Goal: Information Seeking & Learning: Learn about a topic

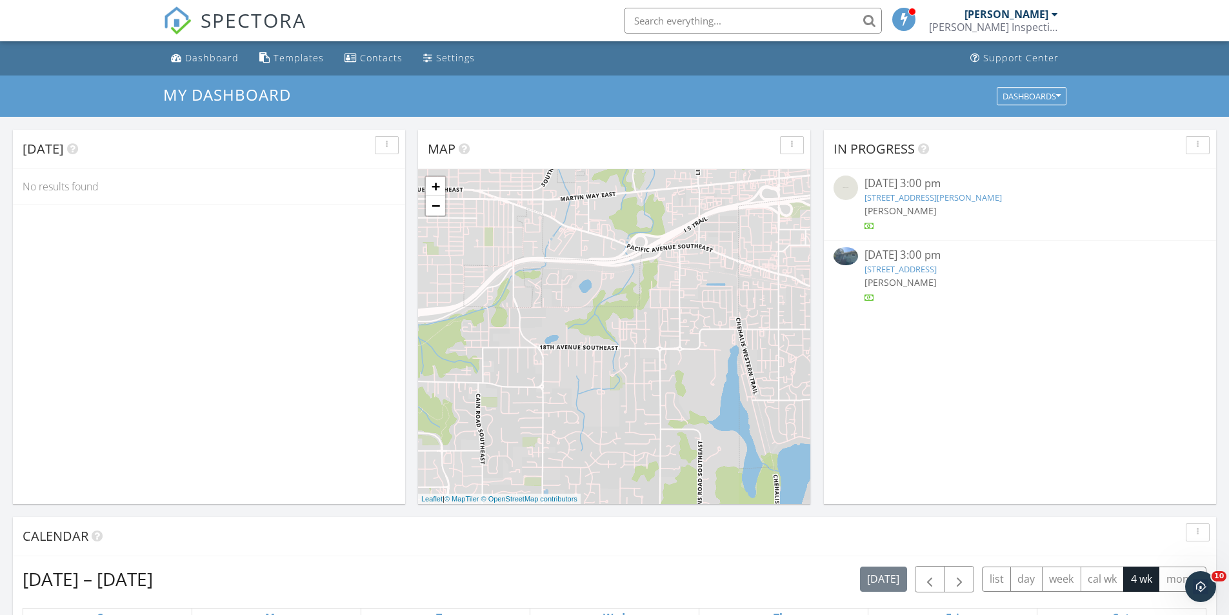
scroll to position [1194, 1249]
drag, startPoint x: 0, startPoint y: 0, endPoint x: 325, endPoint y: 434, distance: 541.6
click at [325, 434] on div "Today No results found" at bounding box center [209, 317] width 392 height 374
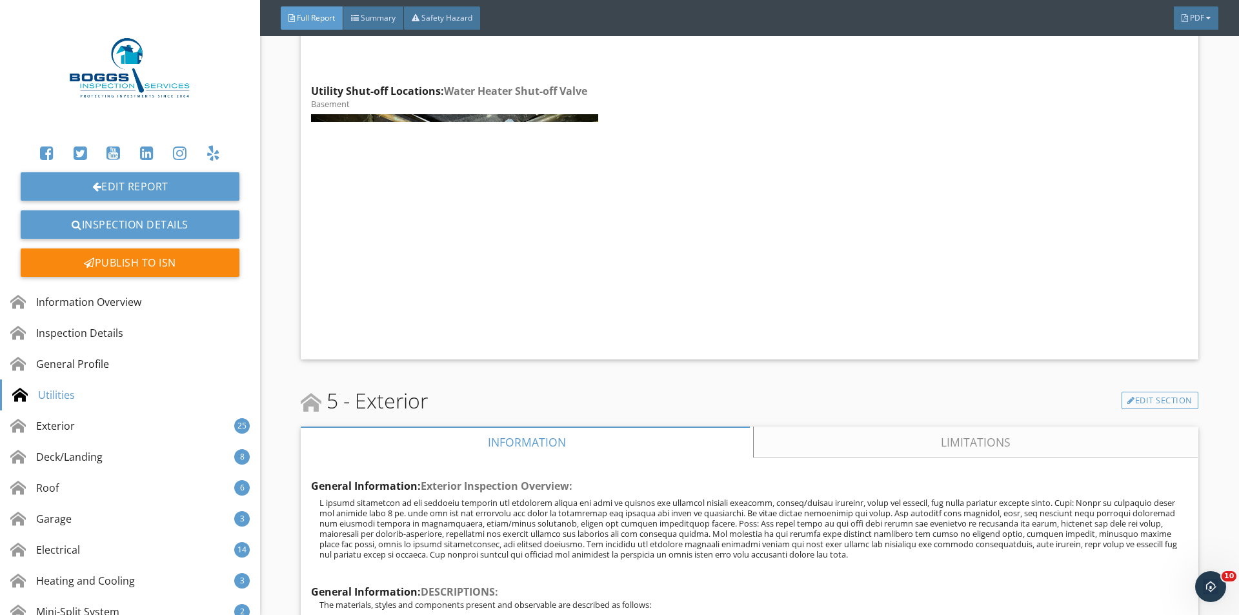
scroll to position [3118, 0]
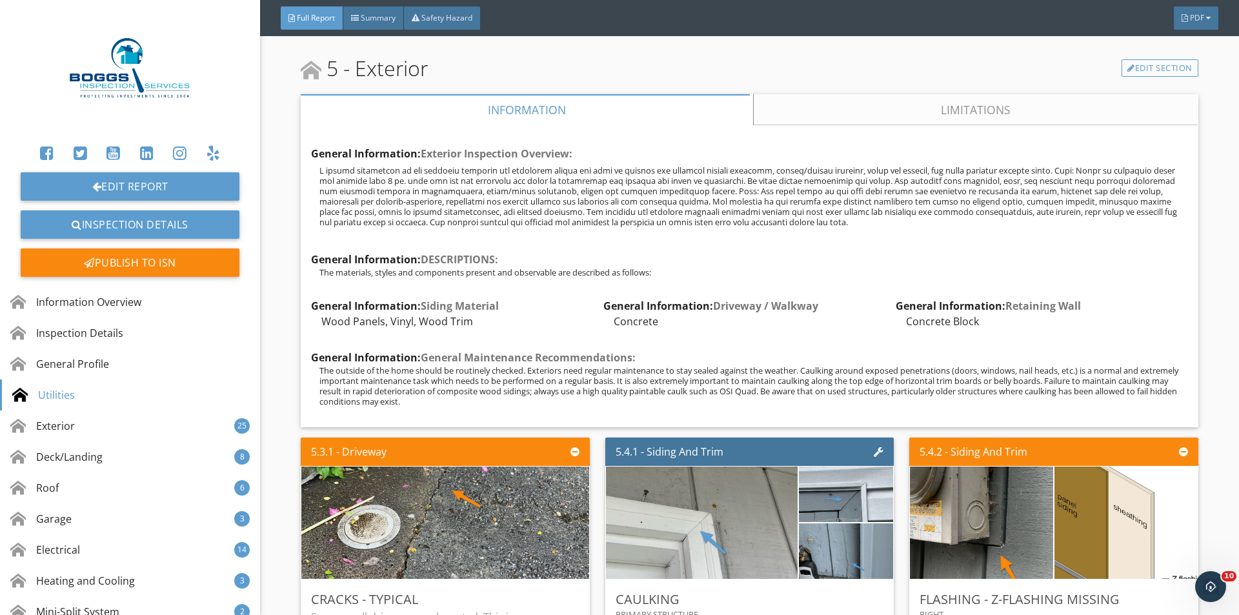
click at [928, 96] on link "Limitations" at bounding box center [976, 109] width 444 height 31
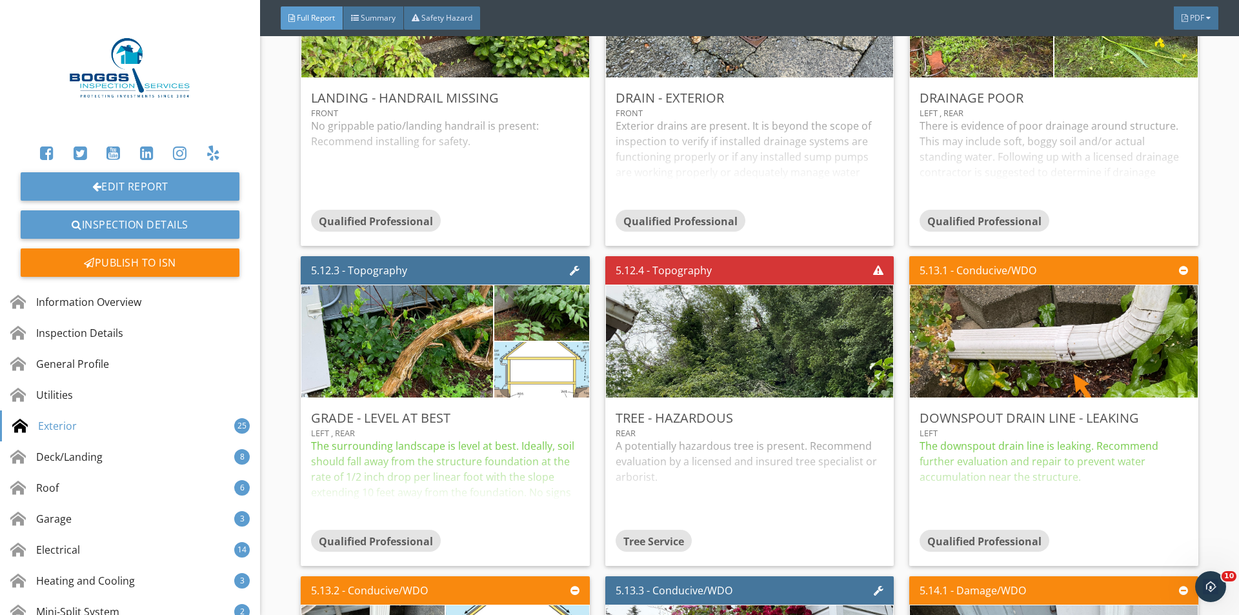
scroll to position [5054, 0]
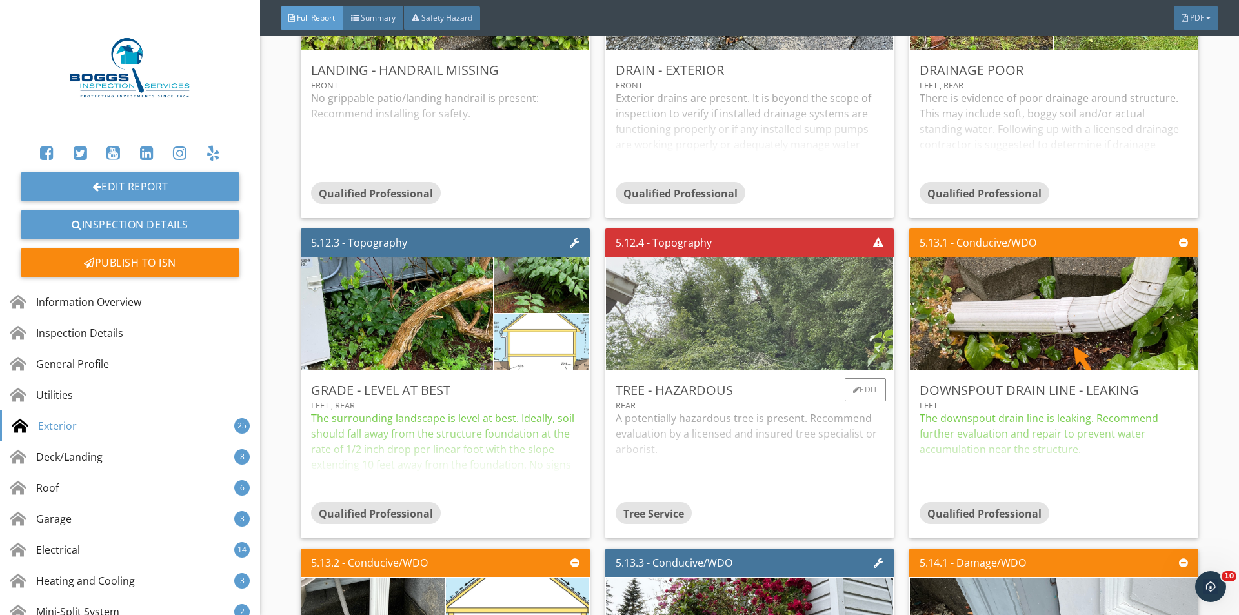
click at [682, 299] on img at bounding box center [750, 314] width 374 height 281
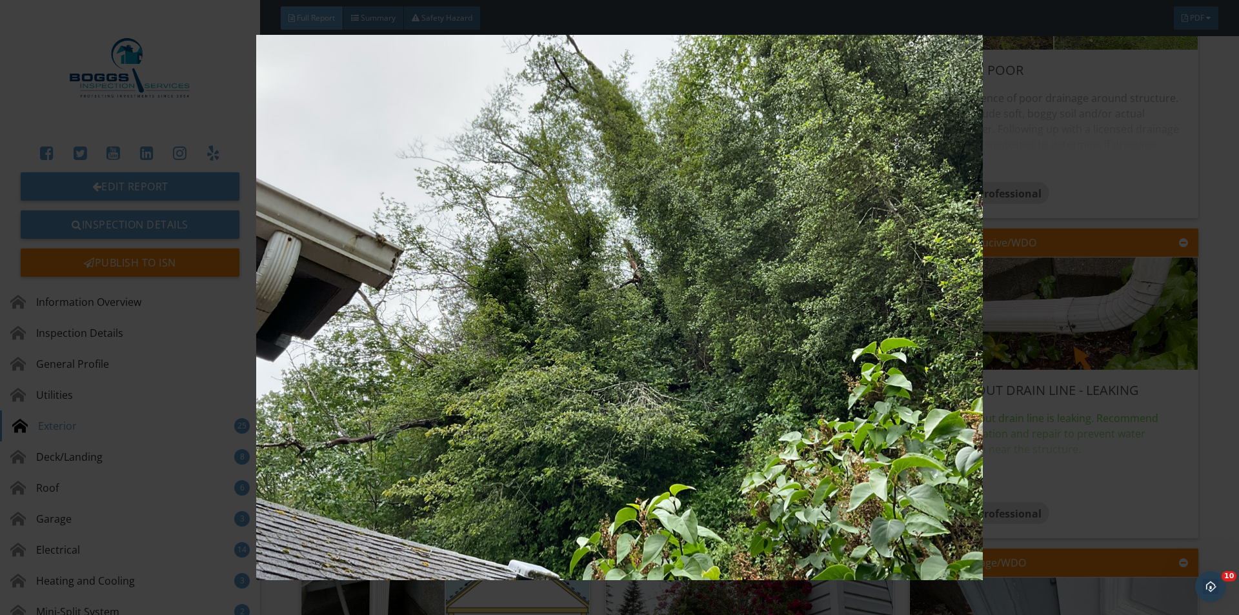
click at [1228, 272] on div at bounding box center [619, 307] width 1239 height 615
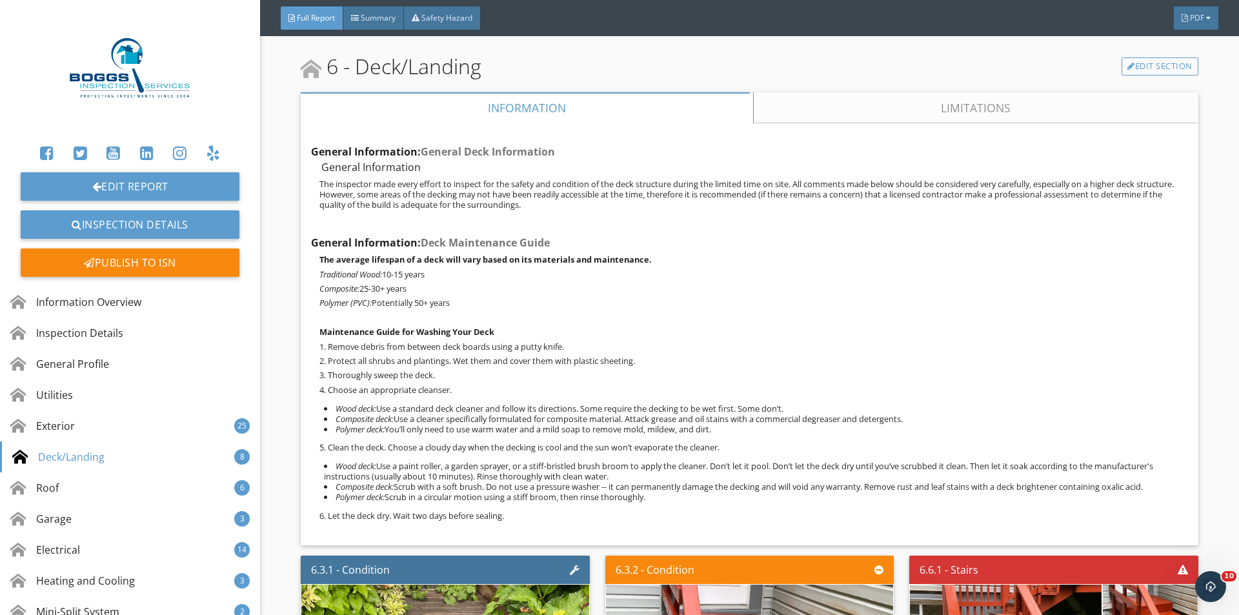
scroll to position [6560, 0]
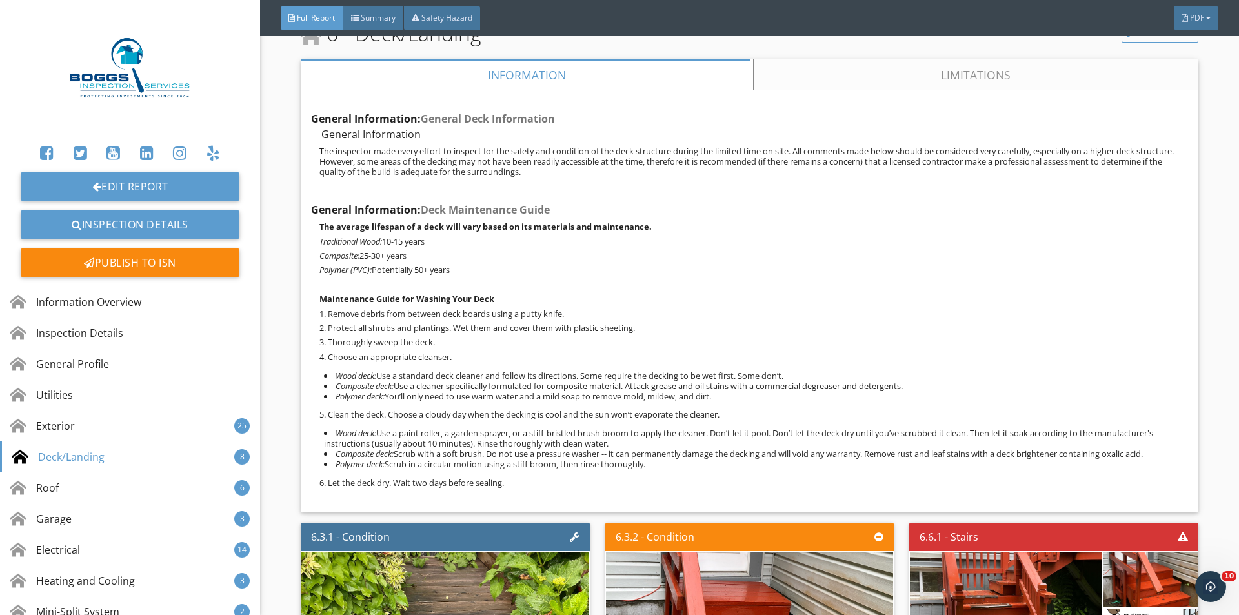
click at [822, 59] on link "Limitations" at bounding box center [976, 74] width 444 height 31
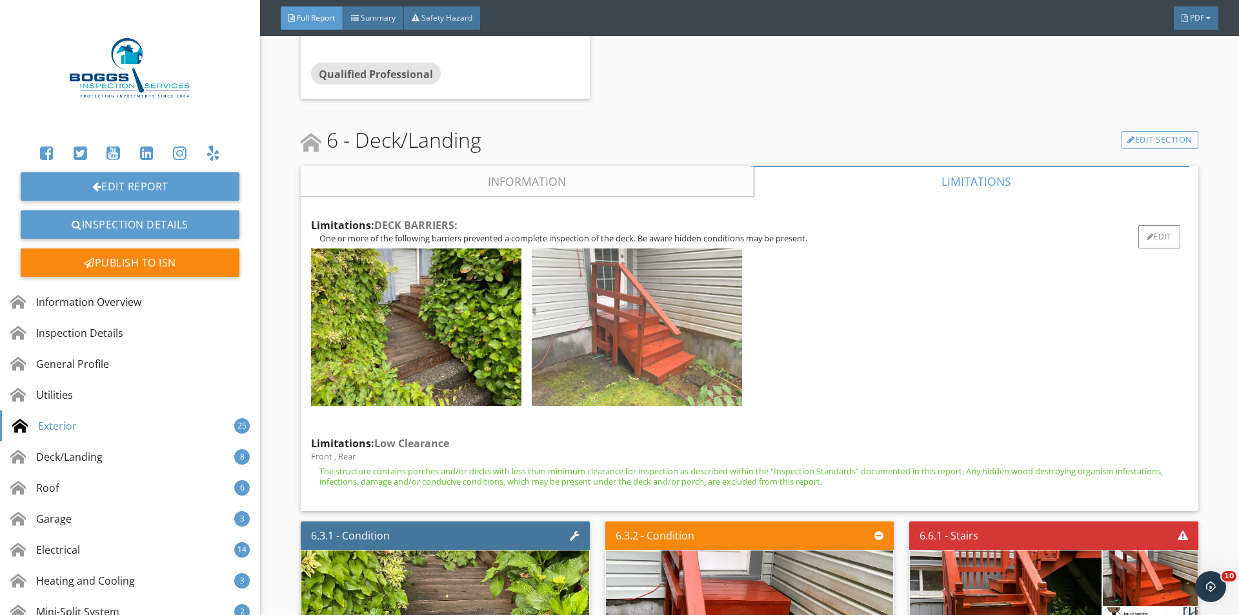
scroll to position [6452, 0]
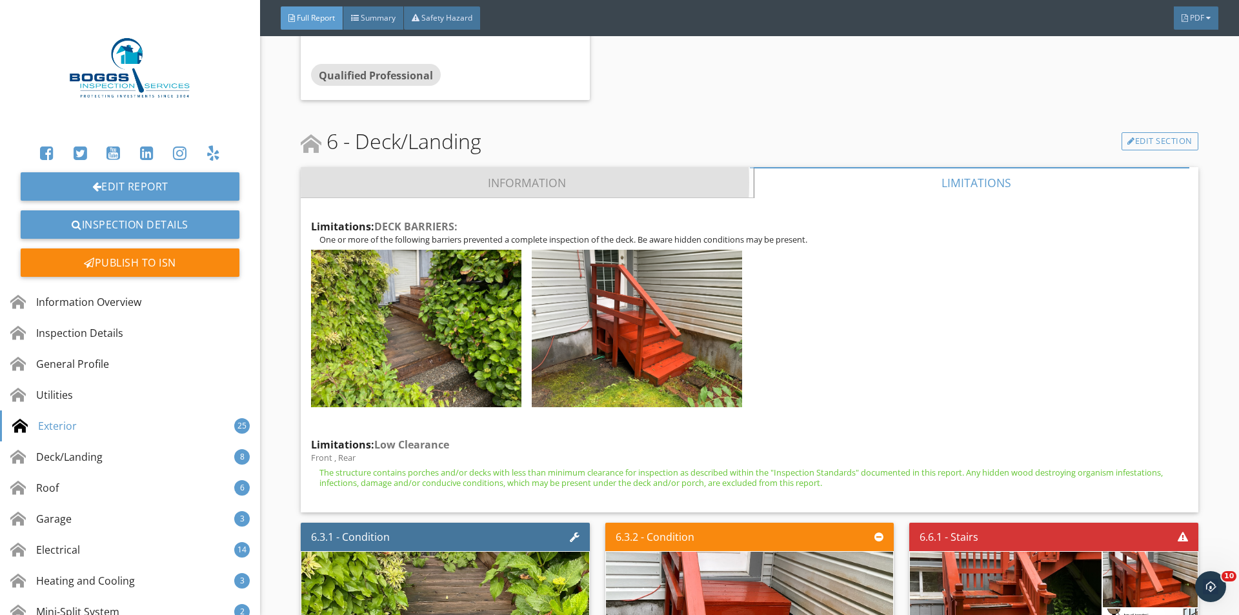
click at [550, 177] on link "Information" at bounding box center [527, 182] width 453 height 31
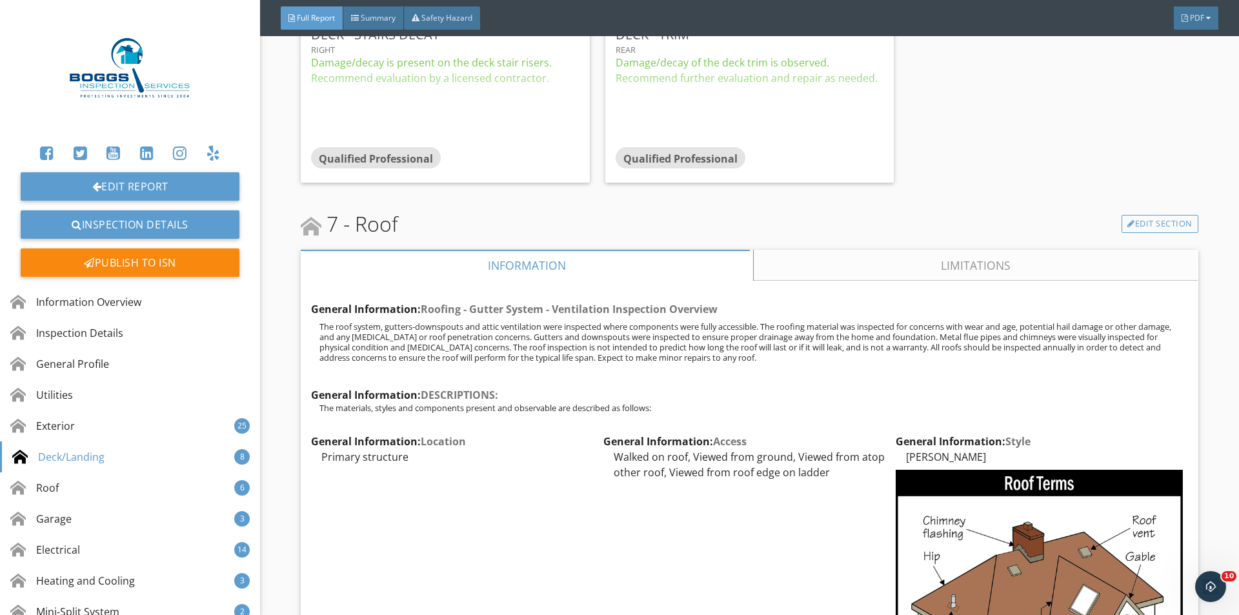
scroll to position [7850, 0]
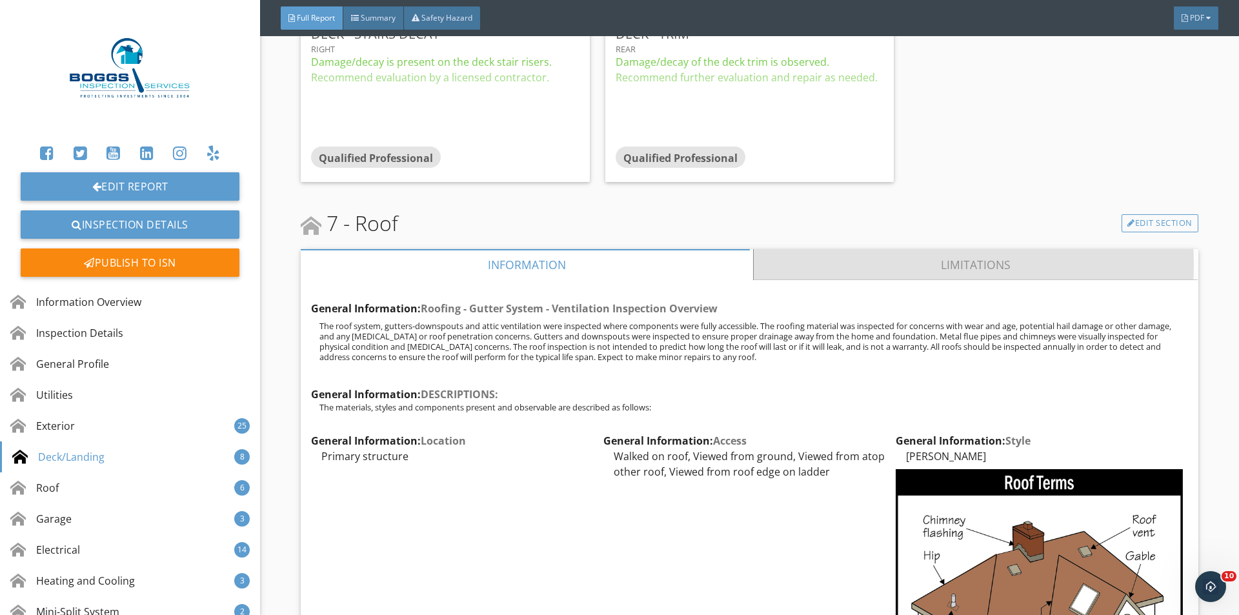
click at [870, 272] on link "Limitations" at bounding box center [976, 264] width 444 height 31
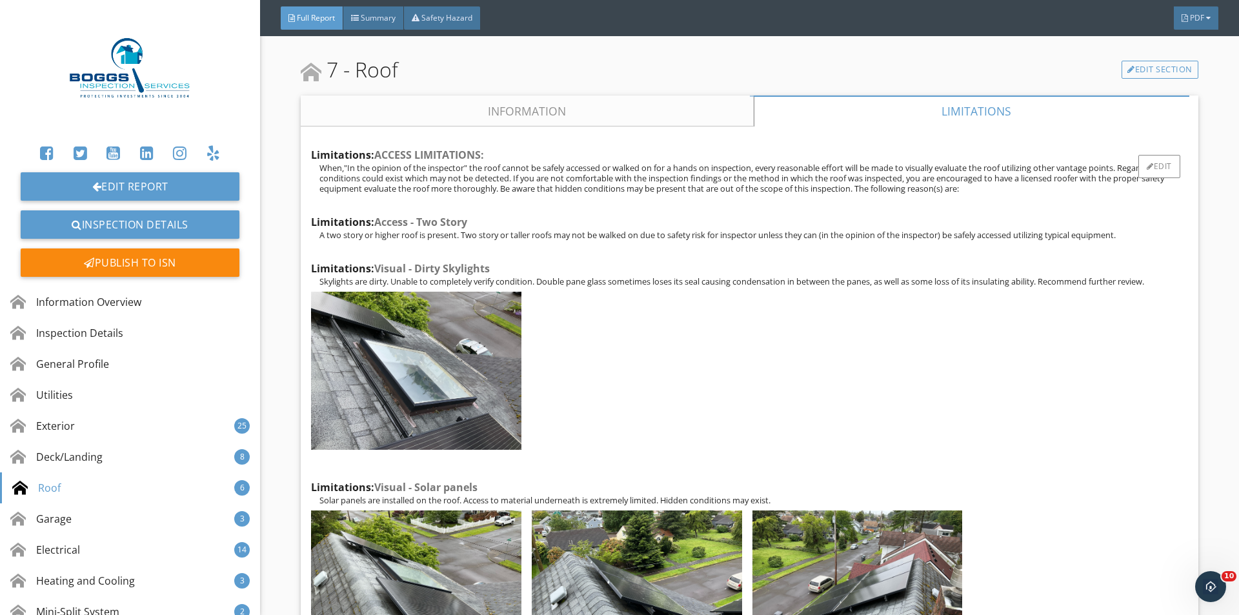
scroll to position [7957, 0]
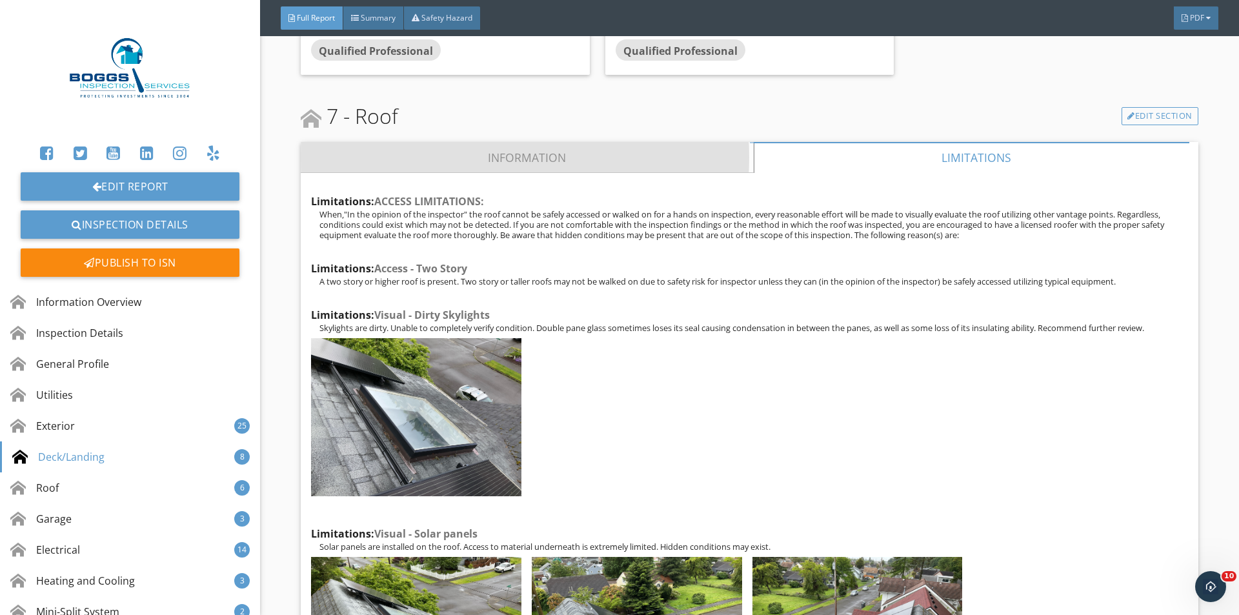
click at [475, 155] on link "Information" at bounding box center [527, 157] width 453 height 31
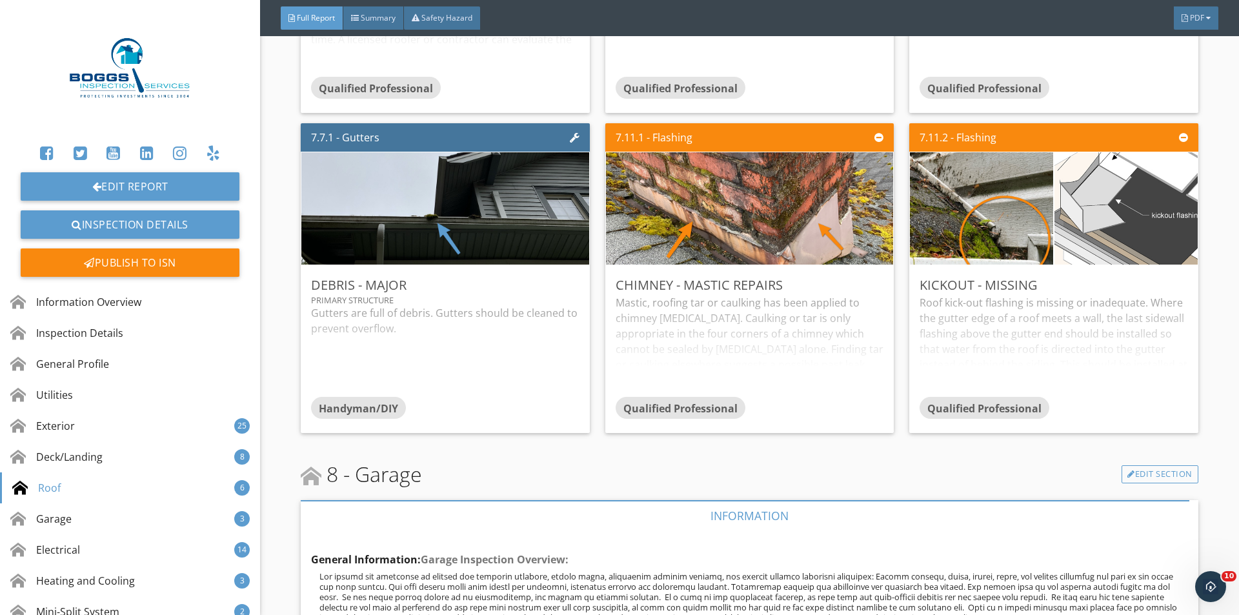
scroll to position [9463, 0]
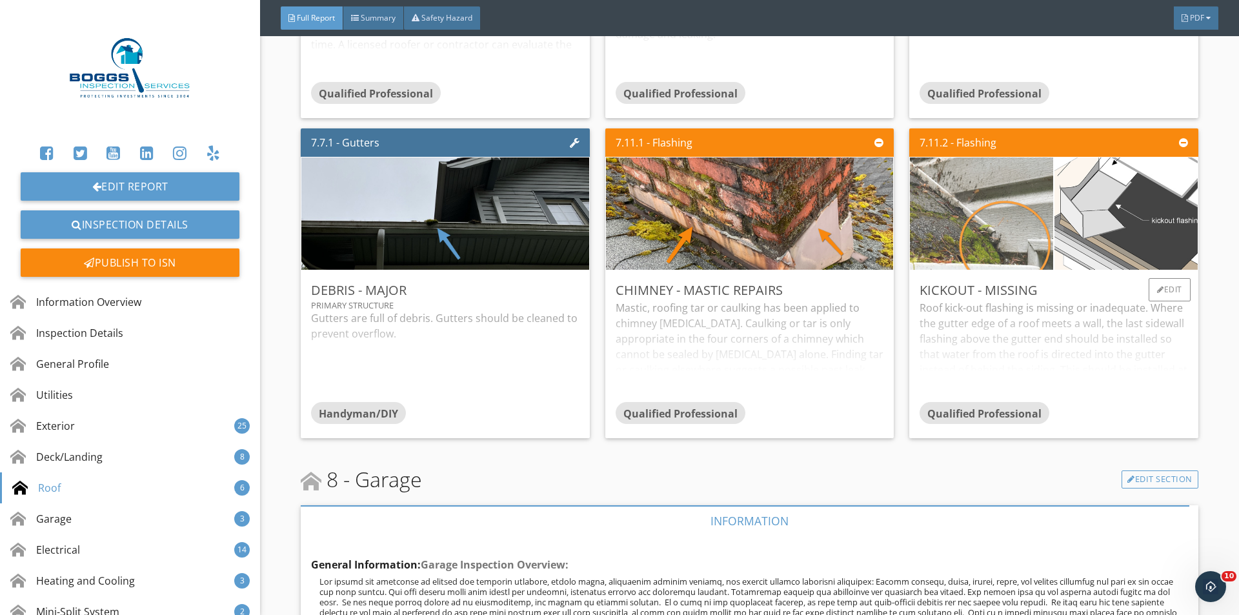
click at [1032, 160] on img at bounding box center [981, 213] width 357 height 268
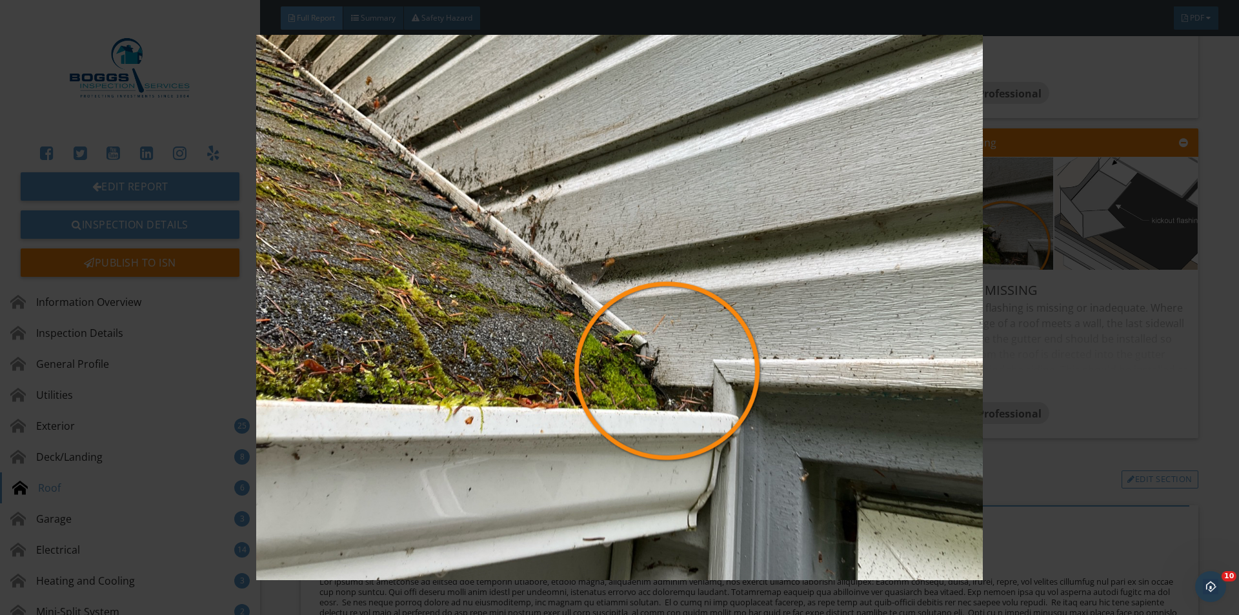
click at [1216, 286] on div at bounding box center [619, 307] width 1239 height 615
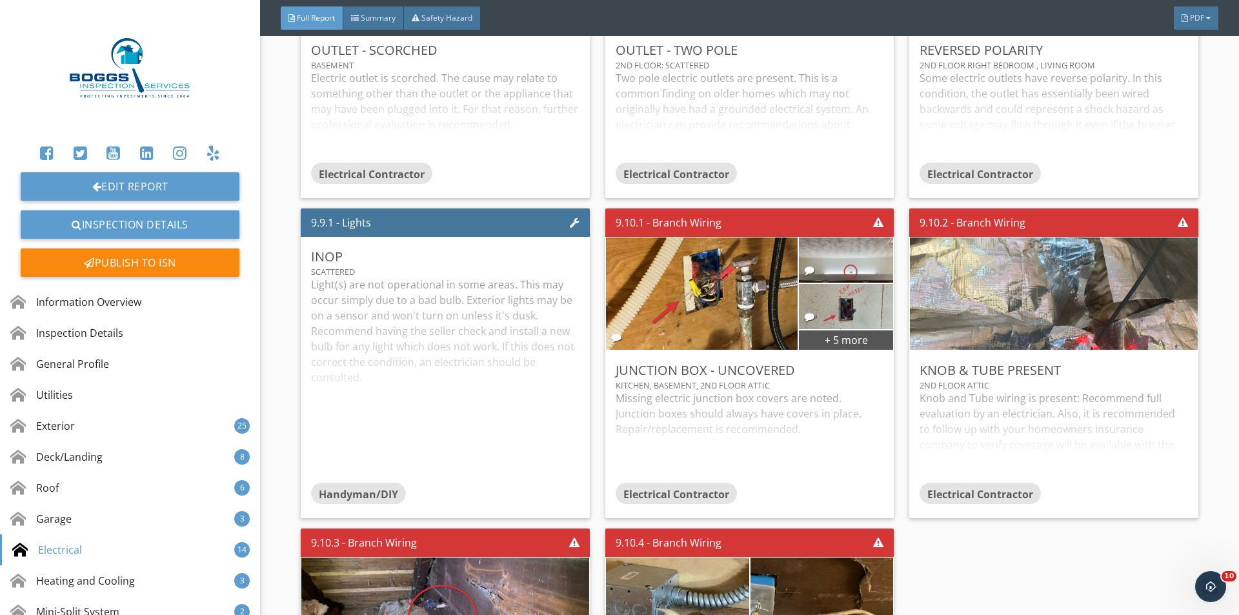
scroll to position [12367, 0]
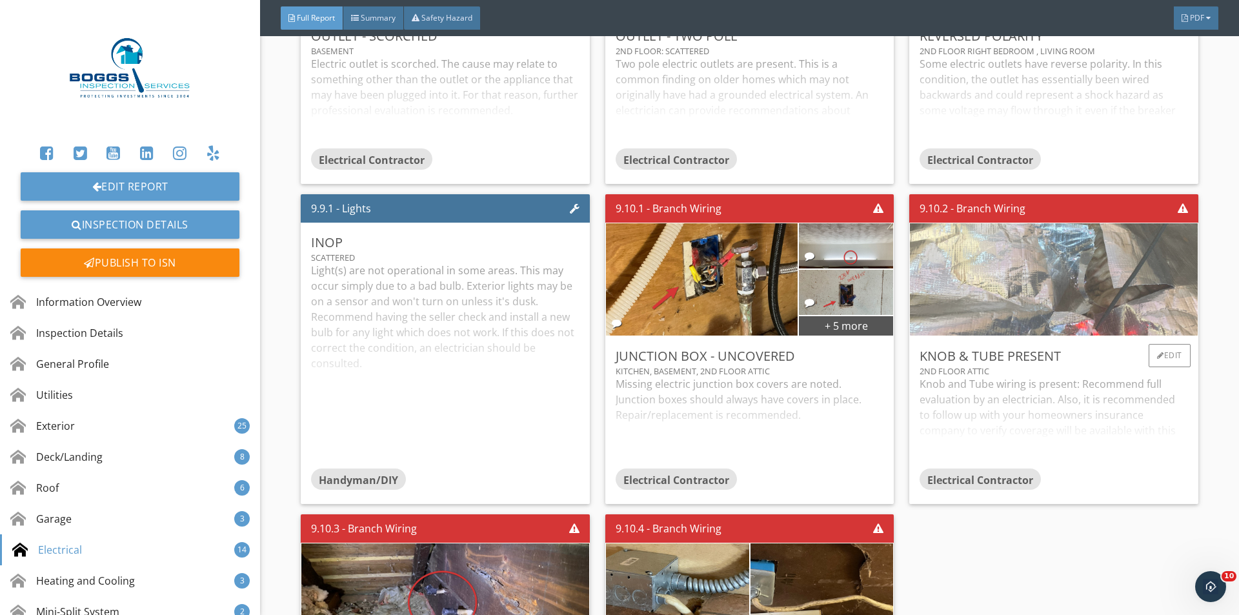
click at [1042, 307] on img at bounding box center [1054, 279] width 374 height 281
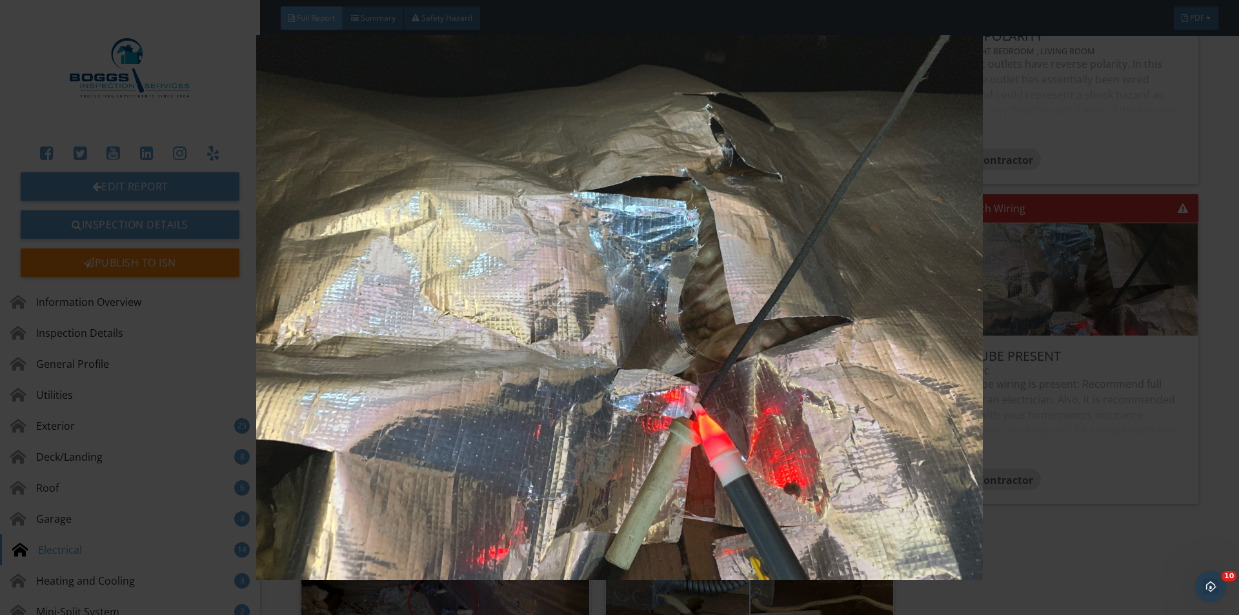
click at [1159, 409] on img at bounding box center [619, 307] width 1138 height 545
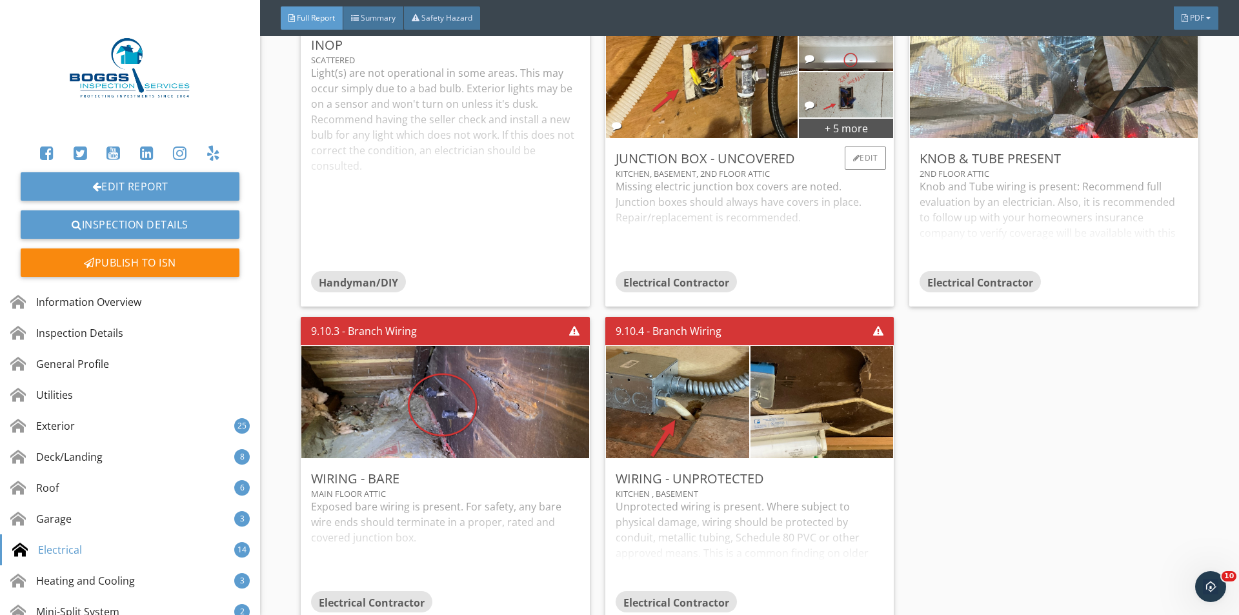
scroll to position [12582, 0]
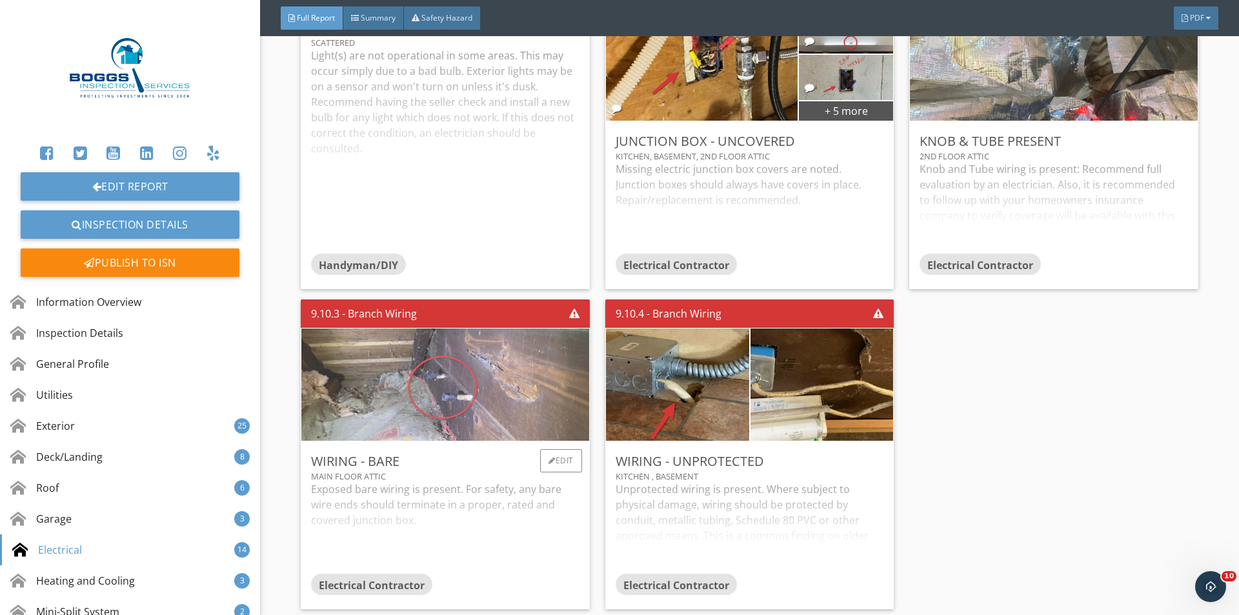
click at [474, 399] on img at bounding box center [445, 385] width 374 height 281
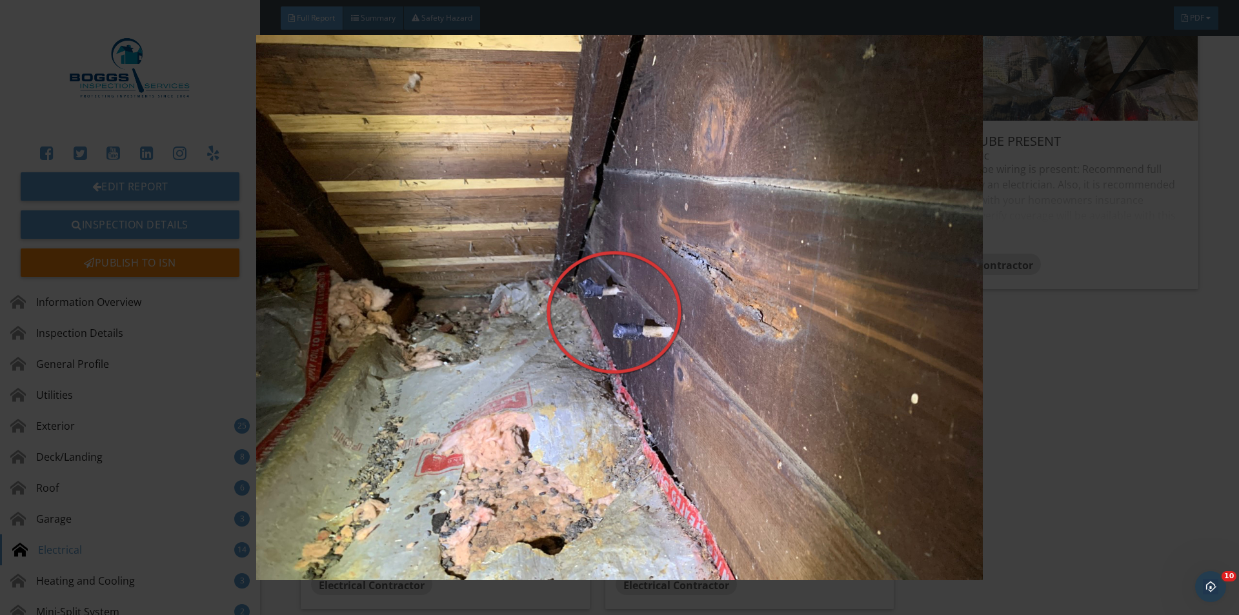
click at [1089, 381] on img at bounding box center [619, 307] width 1138 height 545
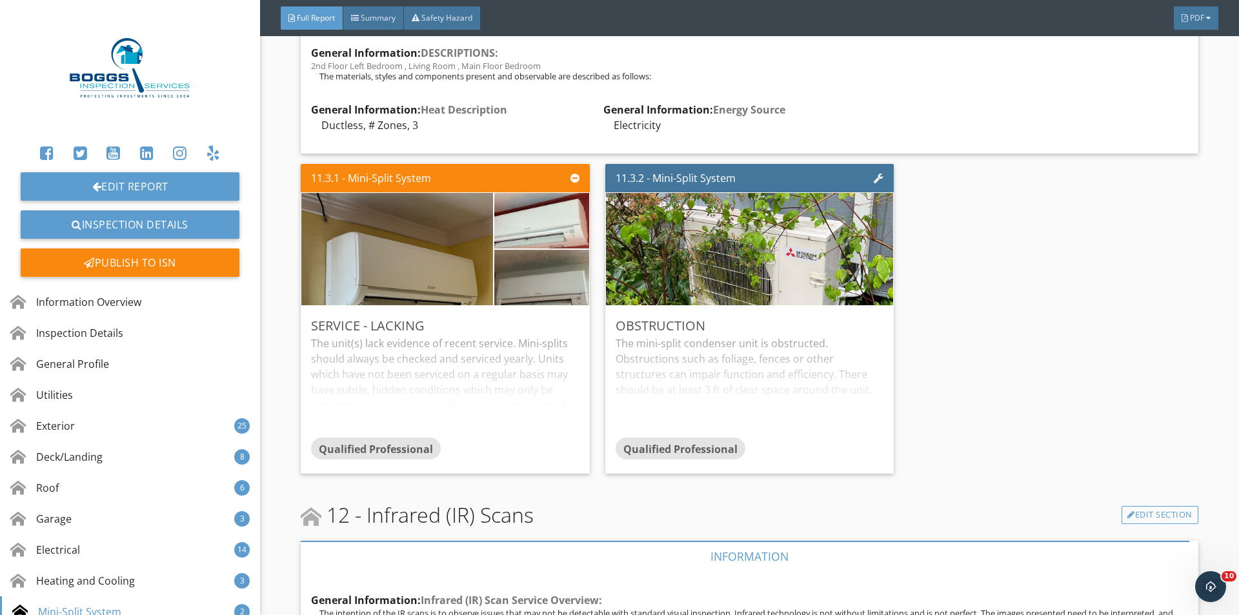
scroll to position [14625, 0]
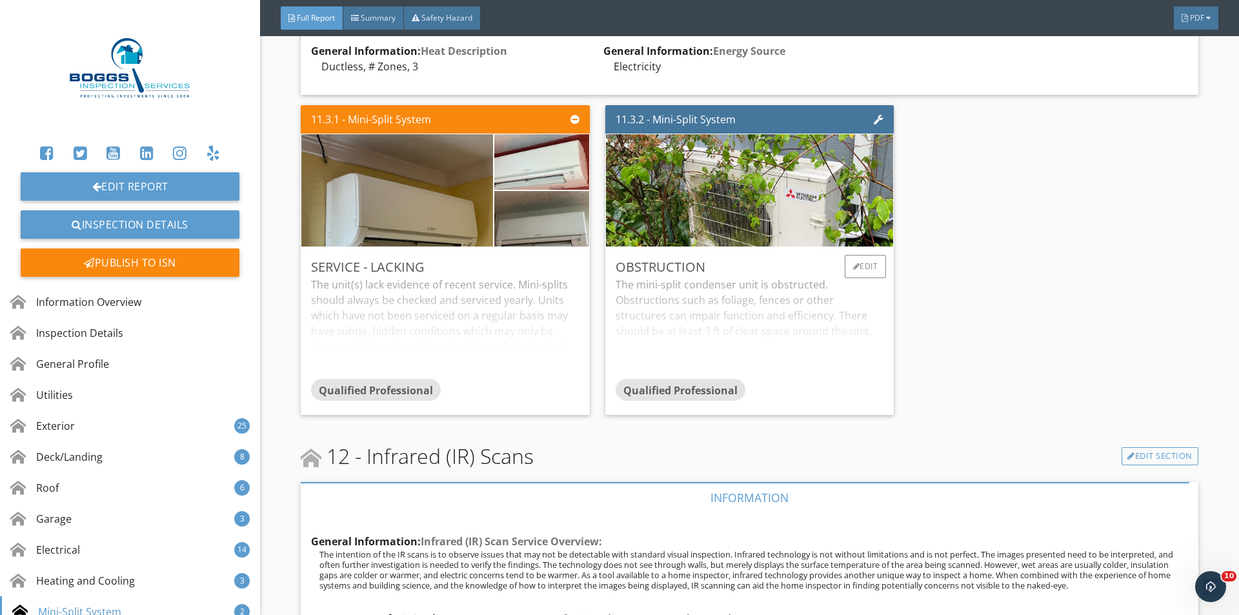
click at [766, 315] on div "The mini-split condenser unit is obstructed. Obstructions such as foliage, fenc…" at bounding box center [750, 328] width 268 height 102
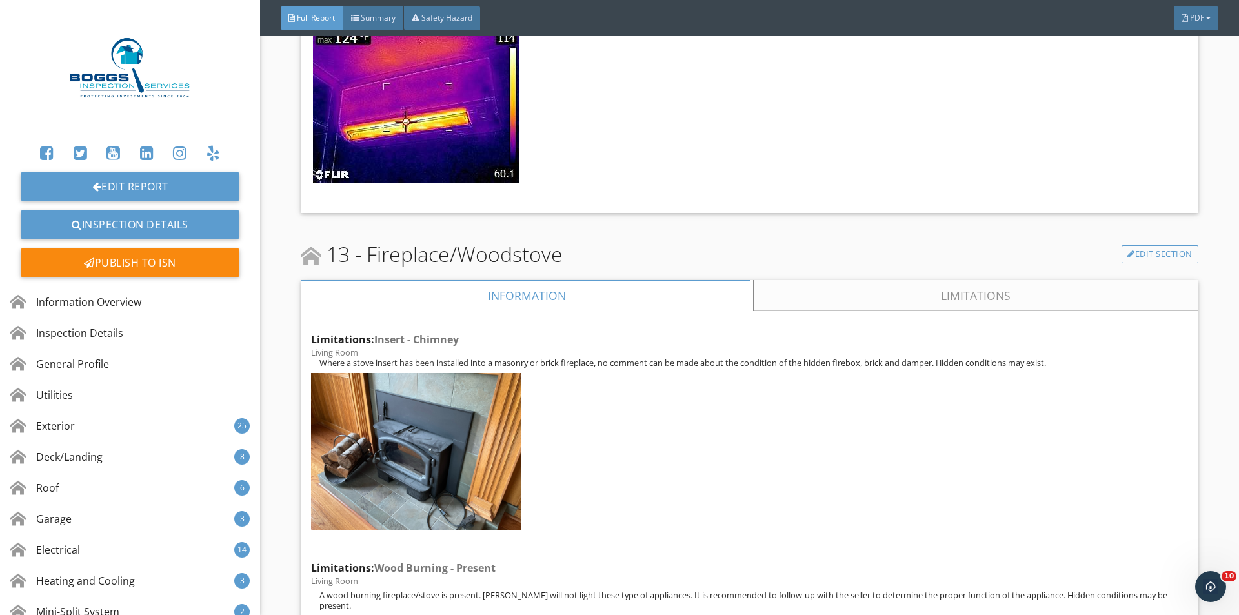
scroll to position [15593, 0]
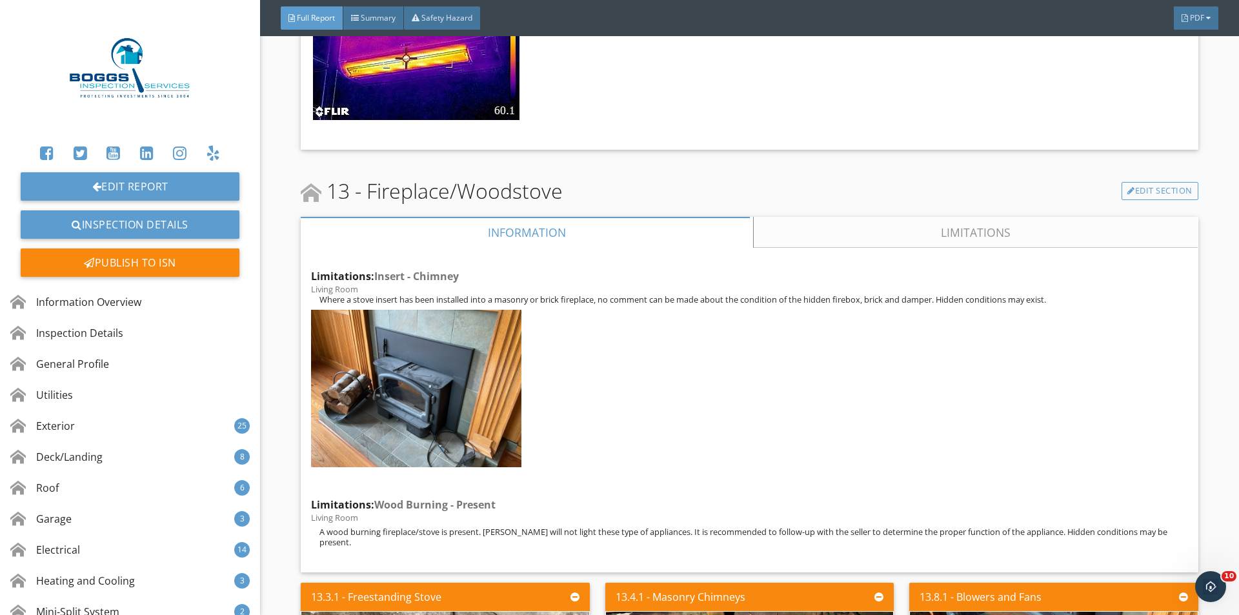
click at [911, 217] on link "Limitations" at bounding box center [976, 232] width 444 height 31
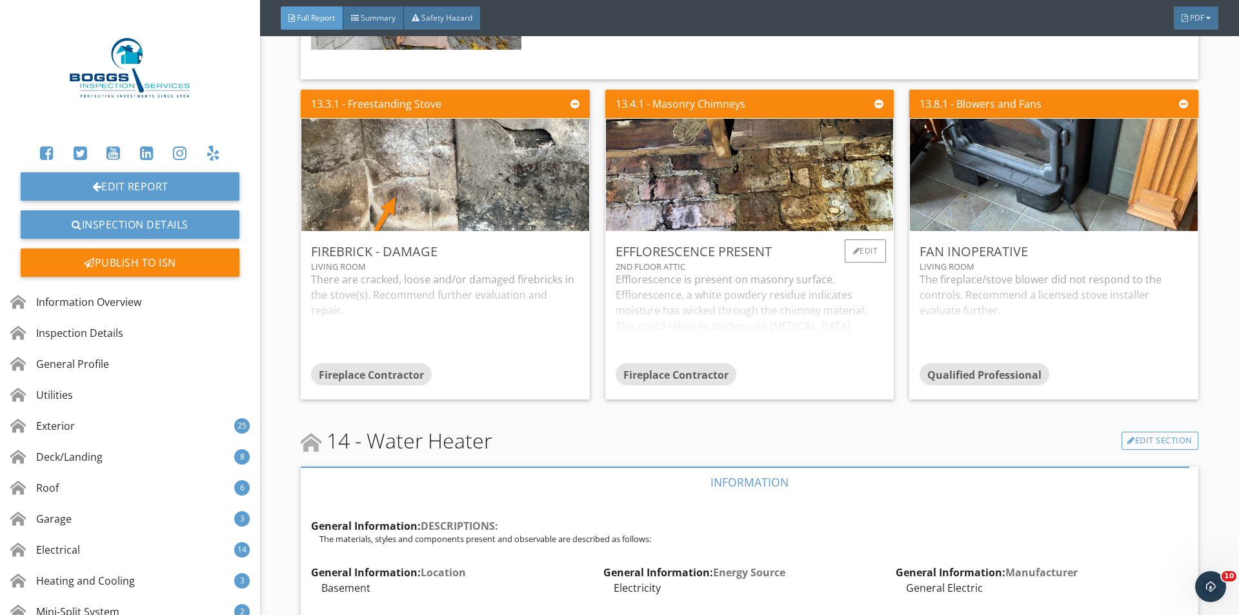
scroll to position [16023, 0]
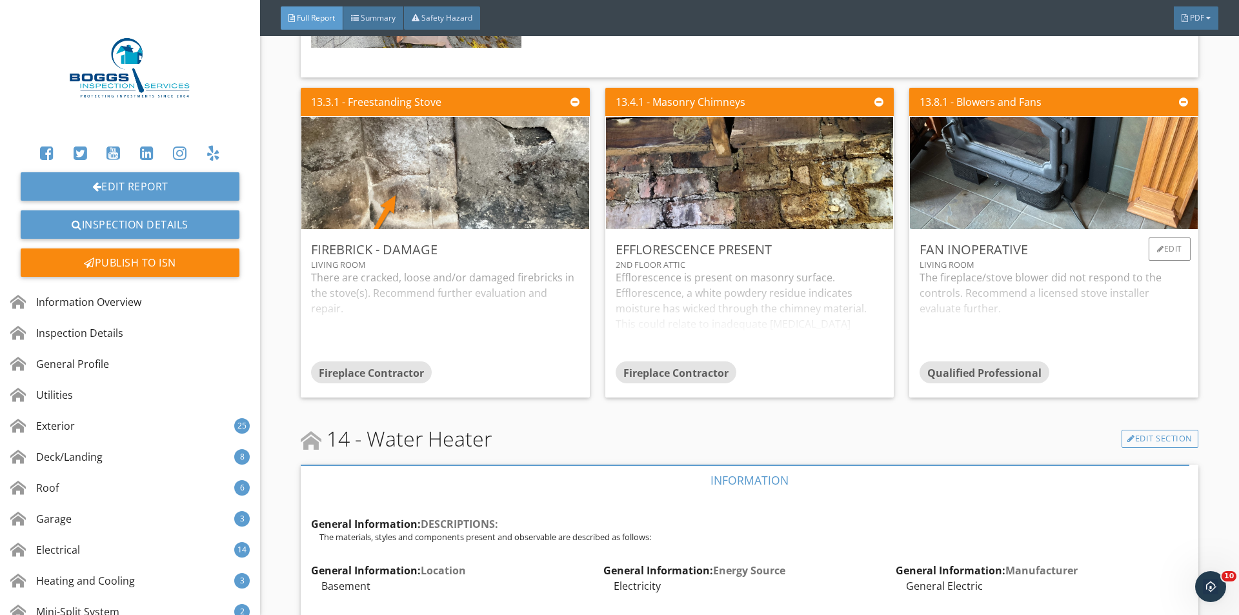
click at [1008, 274] on div "The fireplace/stove blower did not respond to the controls. Recommend a license…" at bounding box center [1053, 316] width 268 height 92
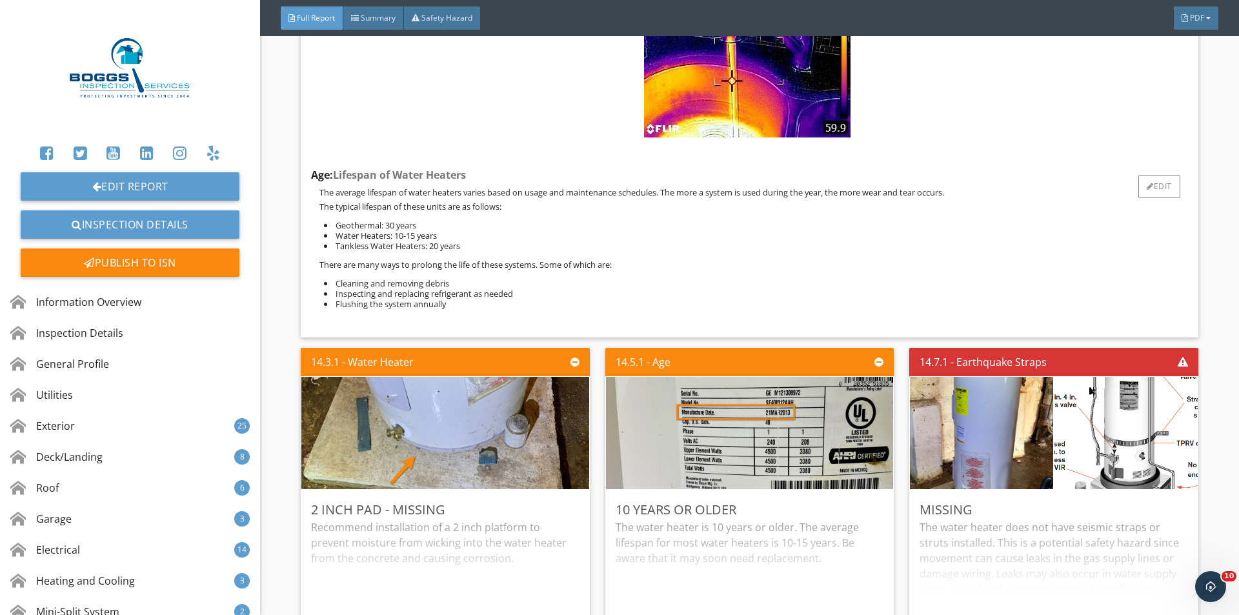
scroll to position [16883, 0]
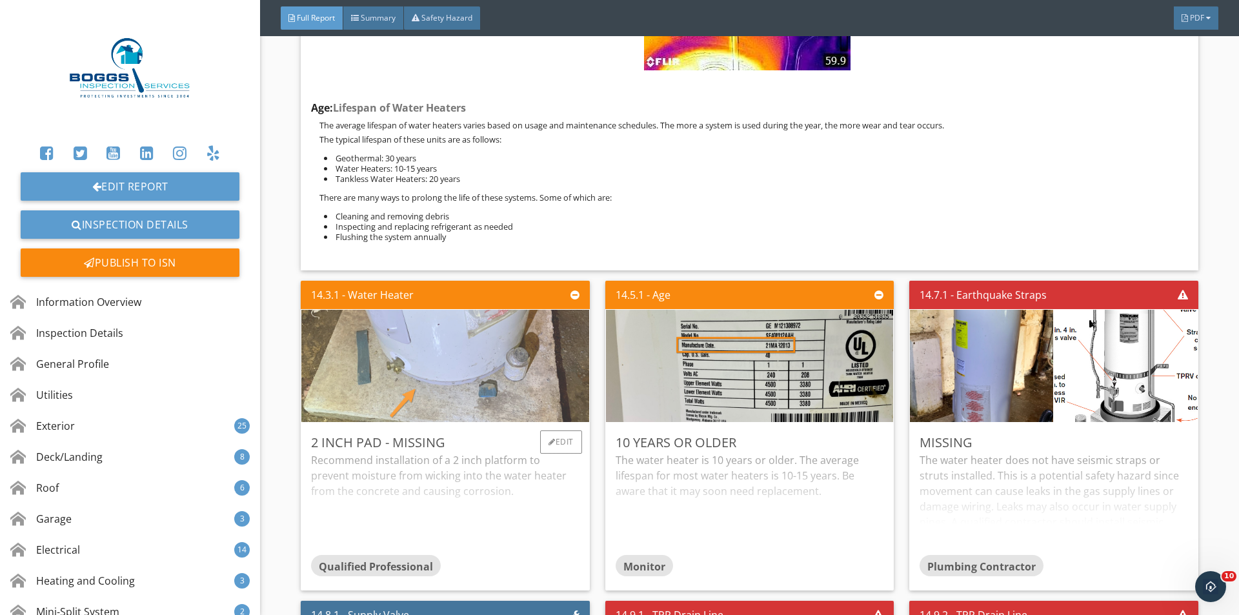
click at [414, 333] on img at bounding box center [445, 366] width 374 height 281
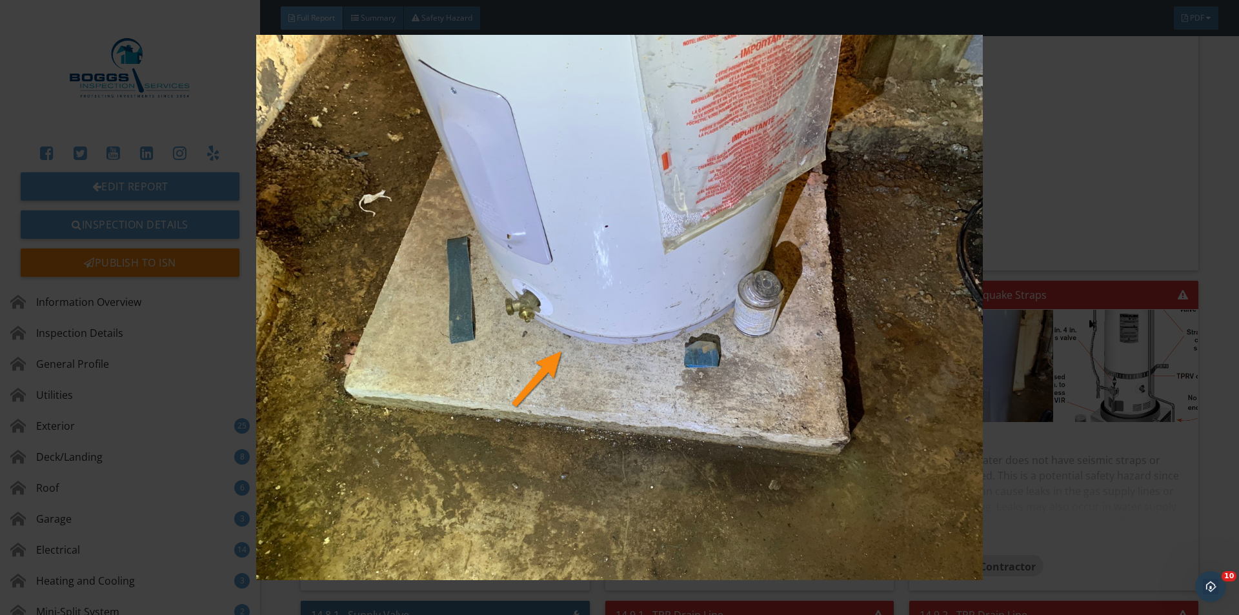
click at [1202, 266] on div at bounding box center [619, 307] width 1239 height 615
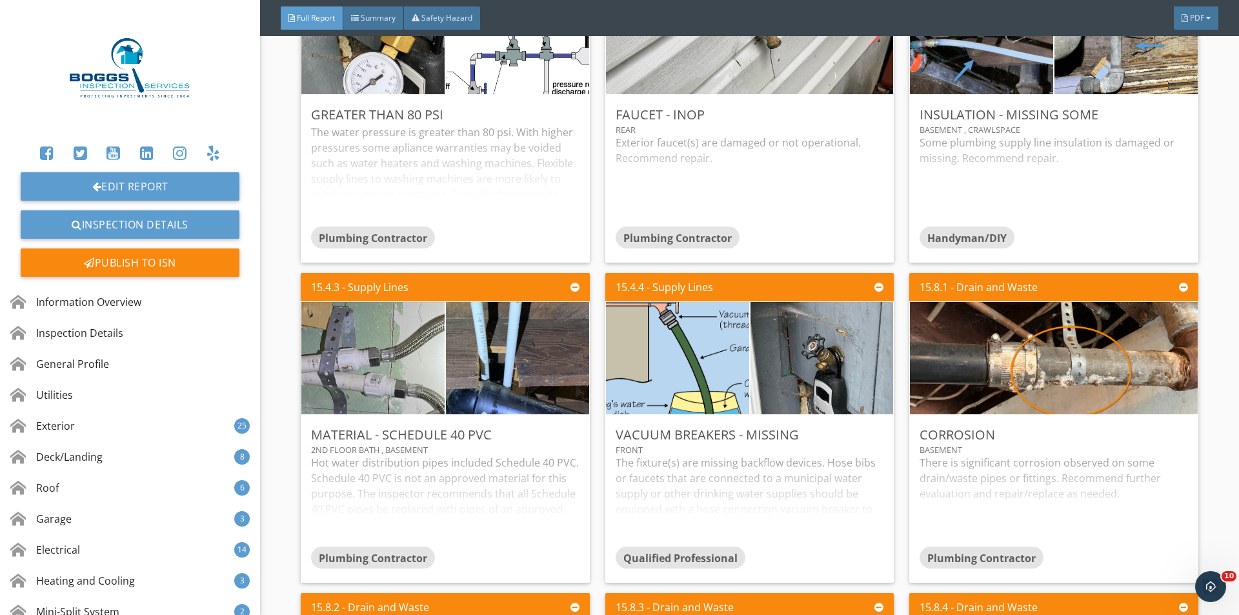
scroll to position [19249, 0]
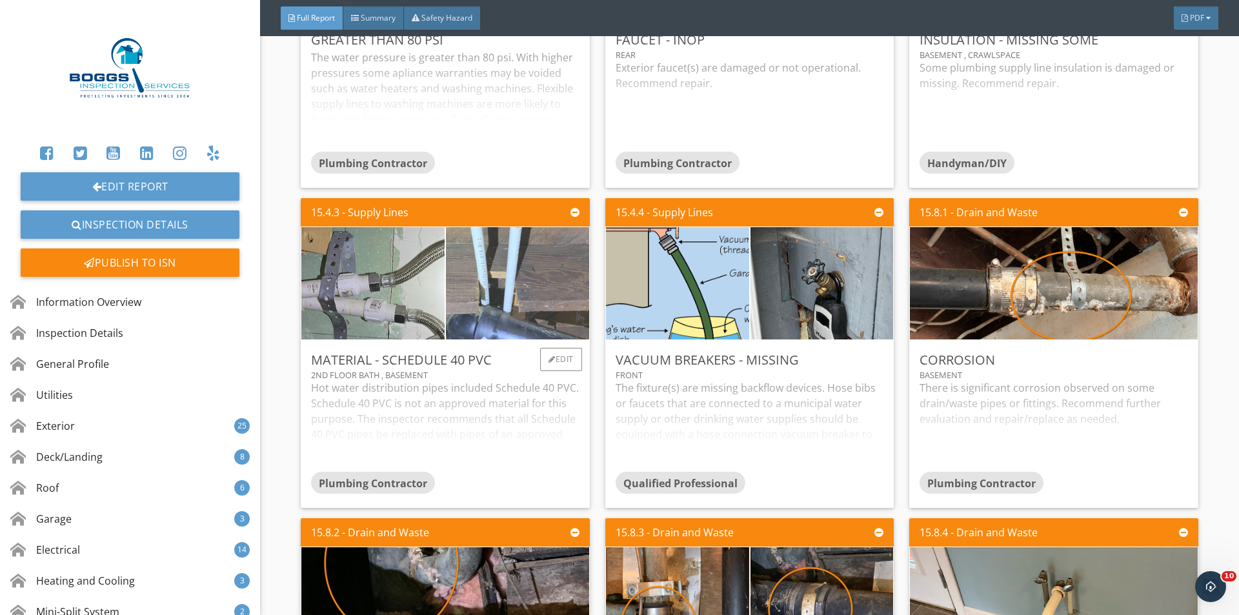
click at [462, 301] on img at bounding box center [517, 283] width 357 height 268
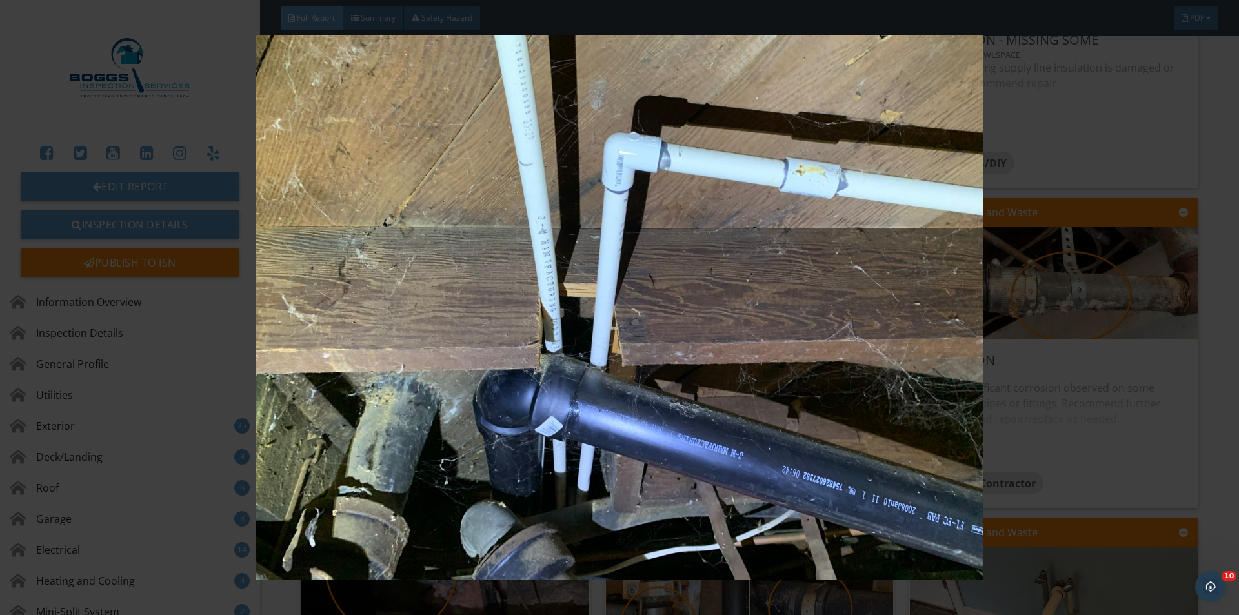
click at [1106, 365] on img at bounding box center [619, 307] width 1138 height 545
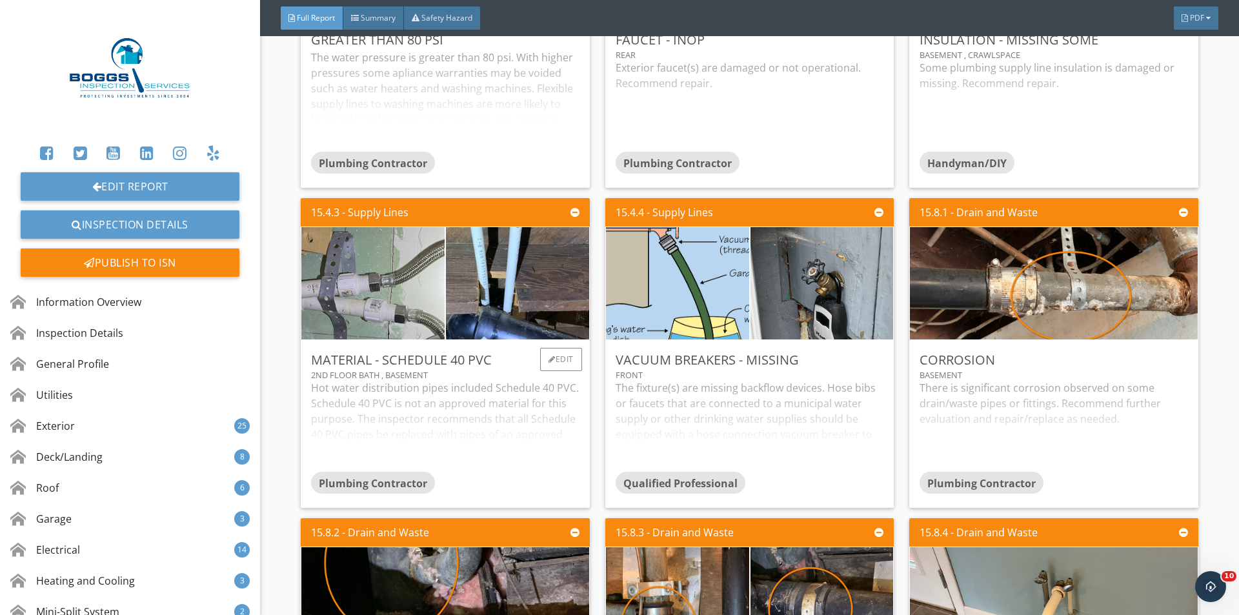
click at [519, 423] on div "Hot water distribution pipes included Schedule 40 PVC. Schedule 40 PVC is not a…" at bounding box center [445, 426] width 268 height 92
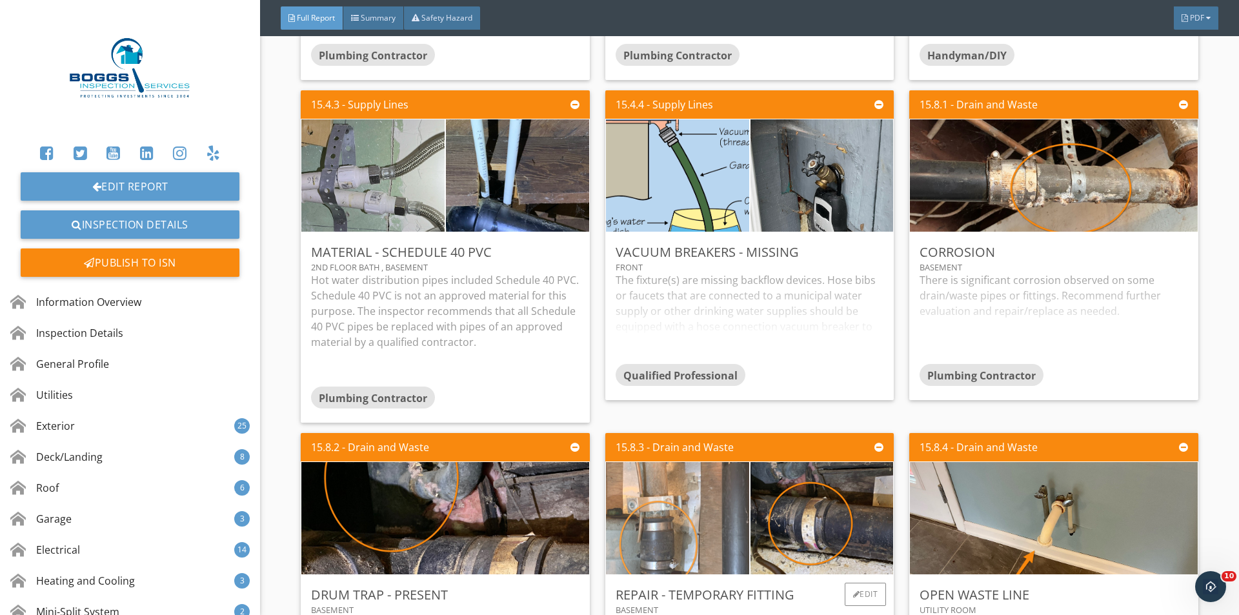
scroll to position [19464, 0]
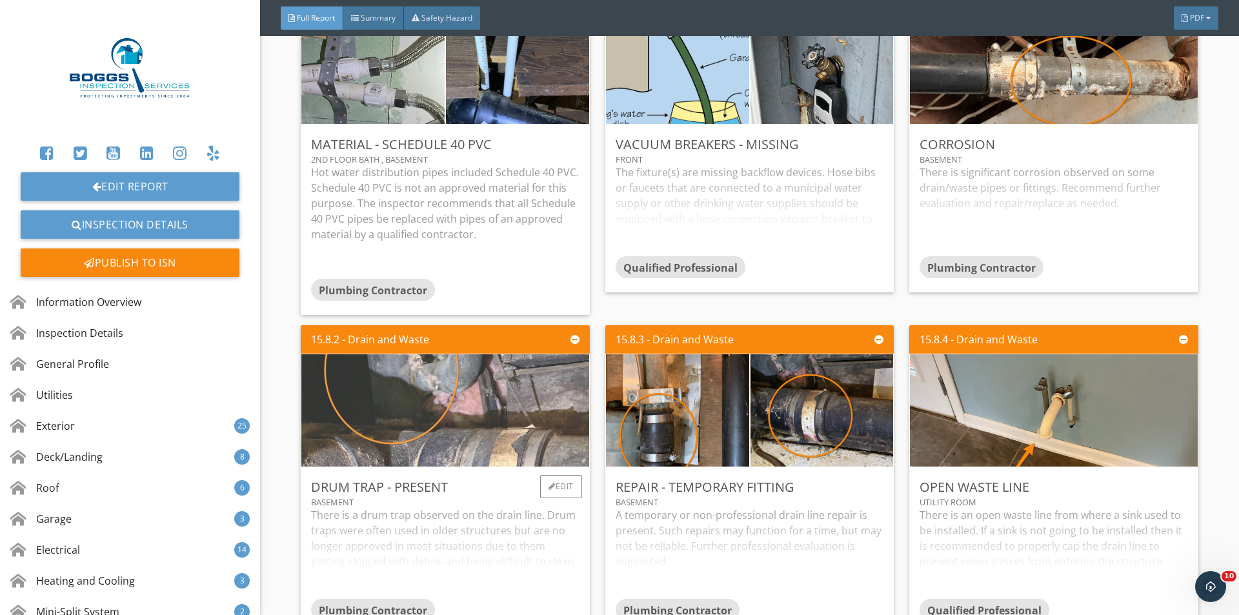
click at [449, 417] on img at bounding box center [445, 410] width 361 height 281
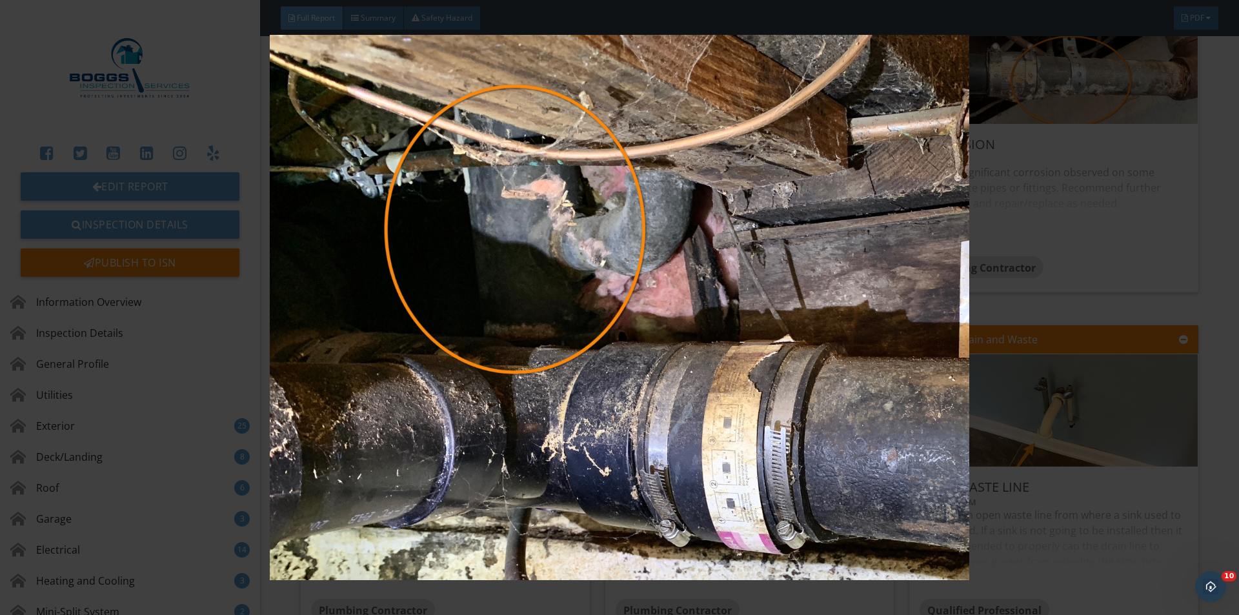
click at [1125, 274] on img at bounding box center [619, 307] width 1138 height 545
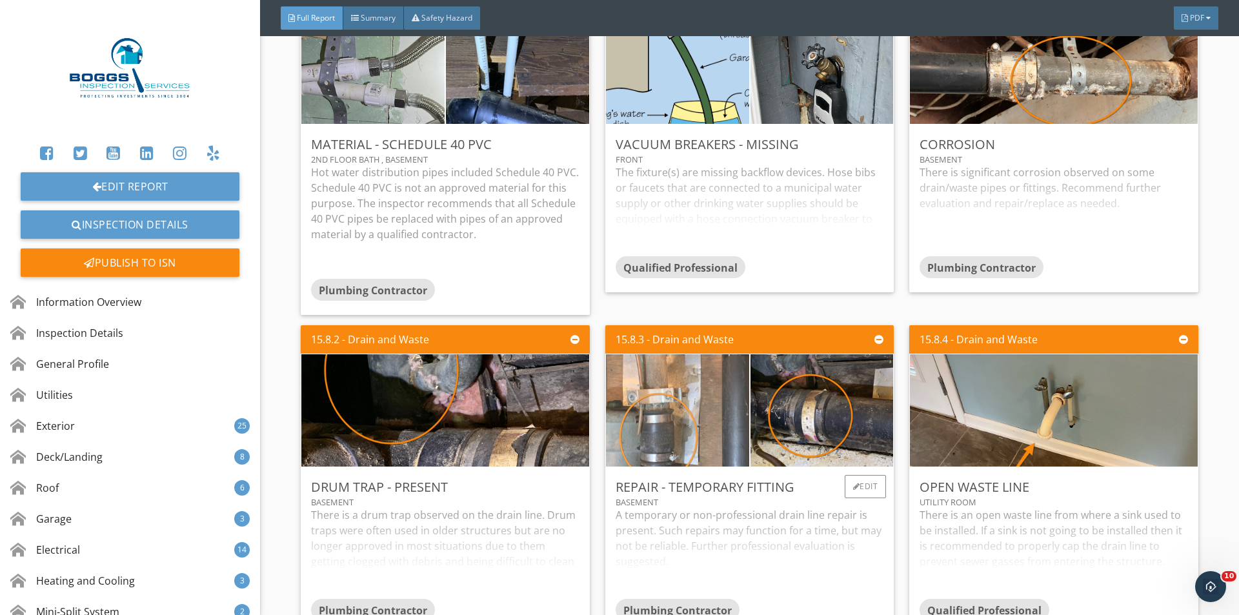
scroll to position [19679, 0]
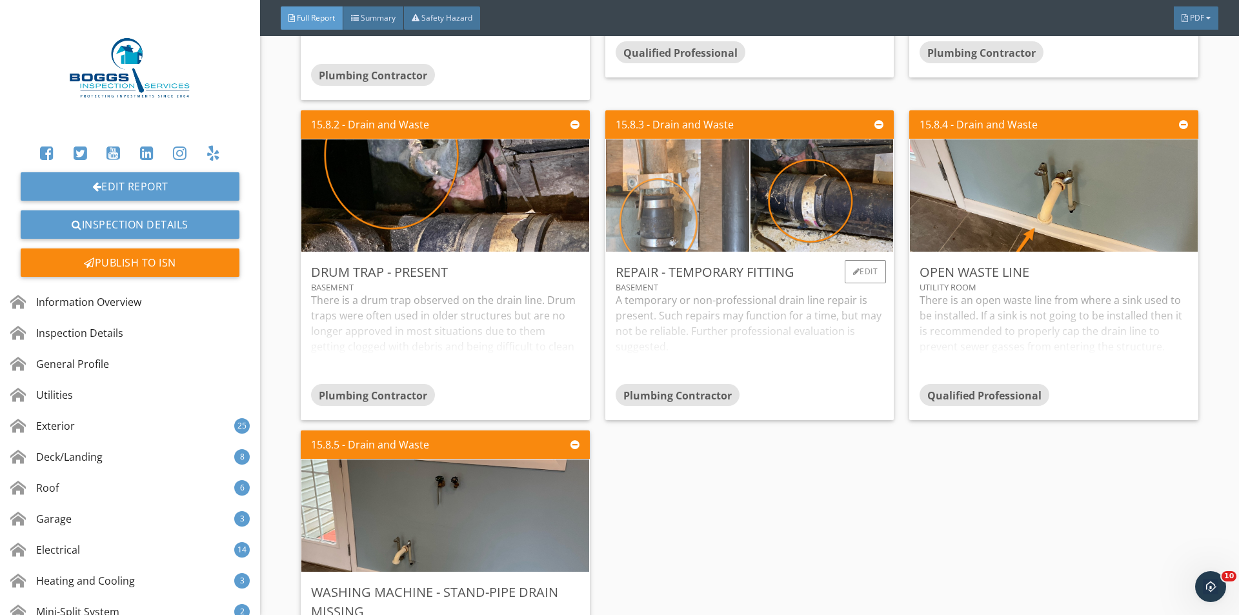
click at [667, 201] on img at bounding box center [677, 195] width 357 height 268
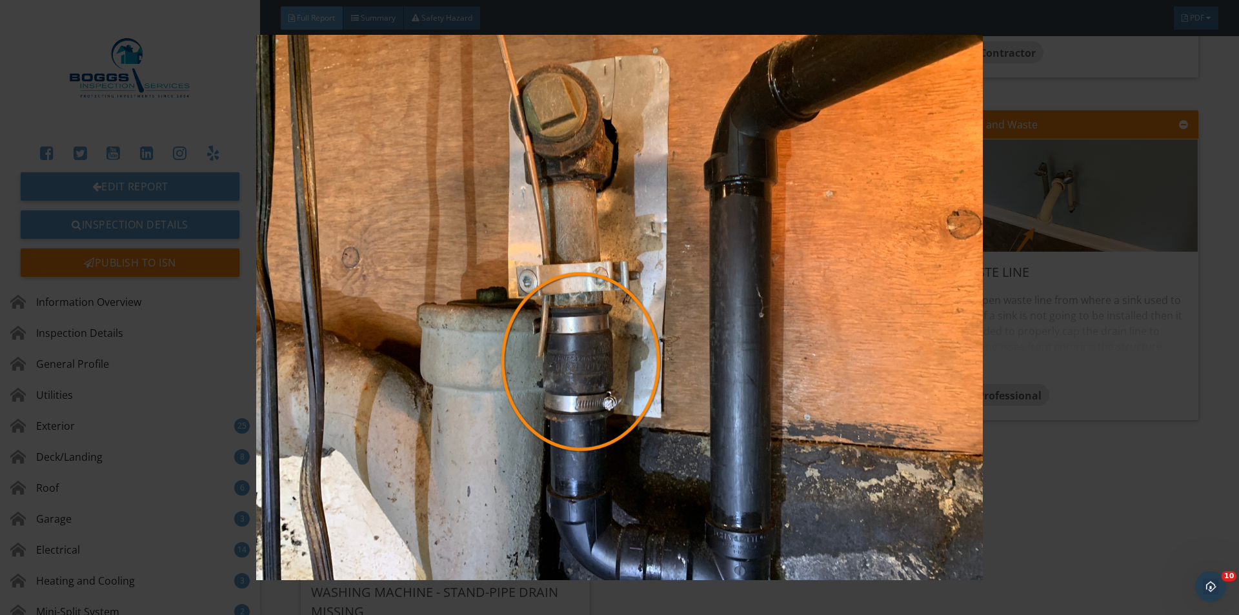
click at [1001, 334] on img at bounding box center [619, 307] width 1138 height 545
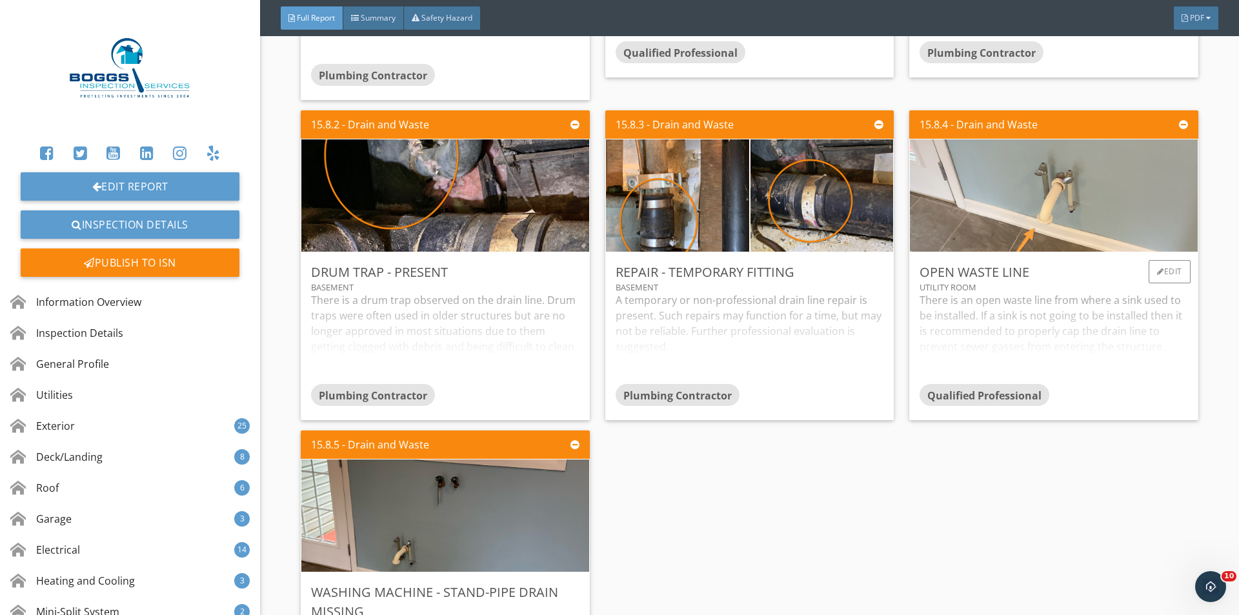
click at [1043, 225] on img at bounding box center [1054, 195] width 374 height 281
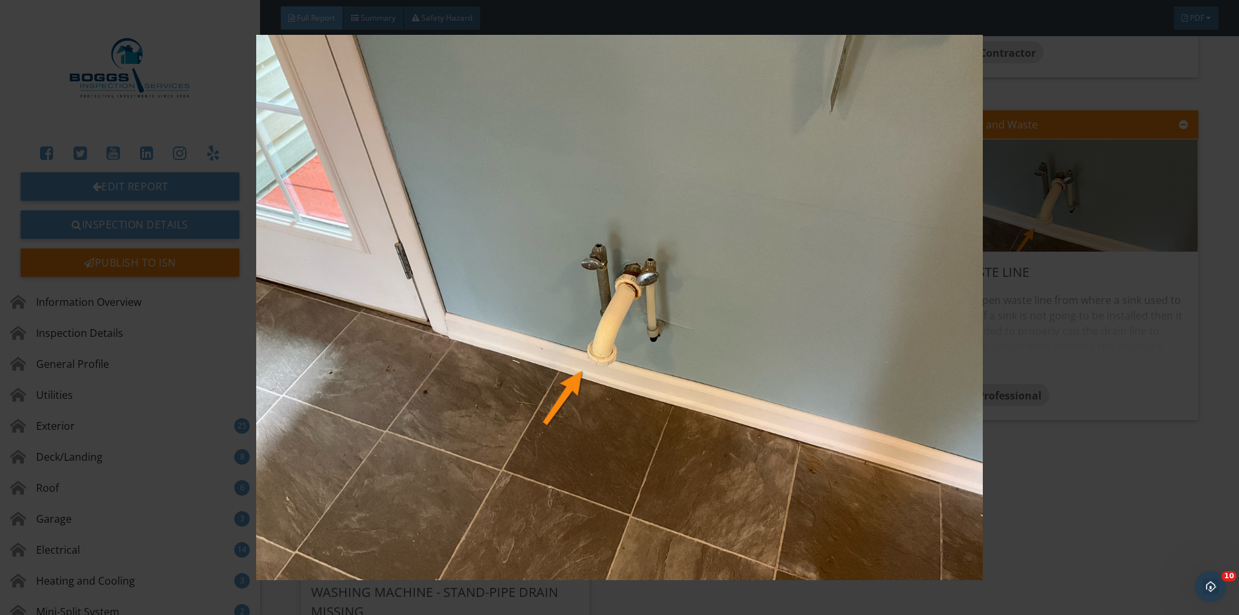
click at [1145, 376] on img at bounding box center [619, 307] width 1138 height 545
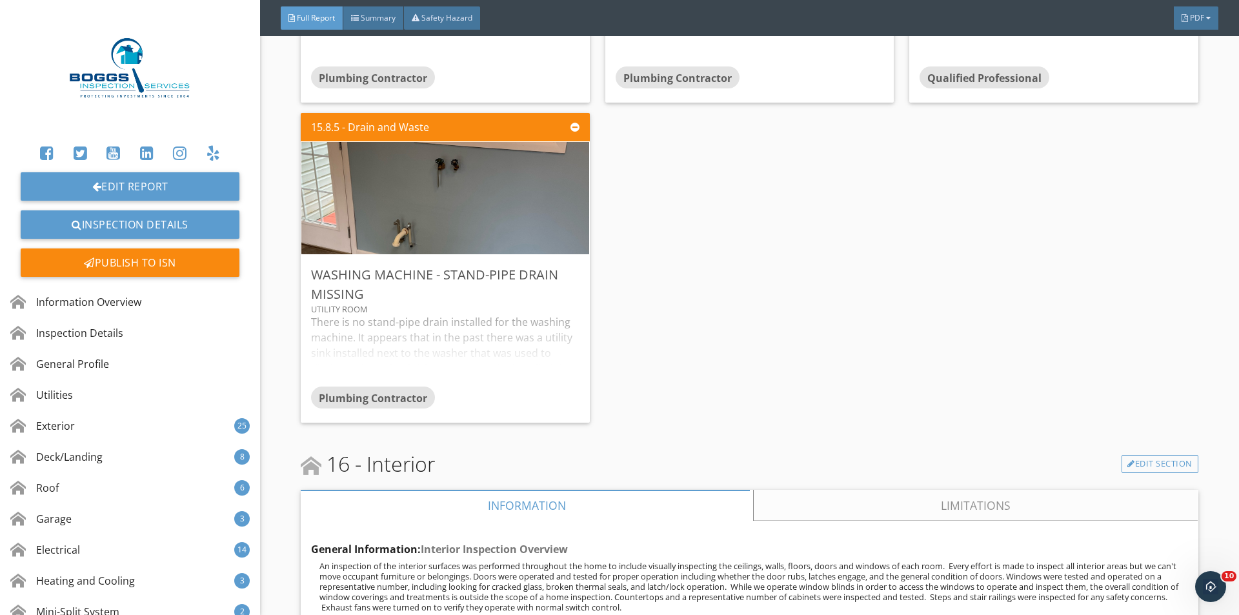
scroll to position [20002, 0]
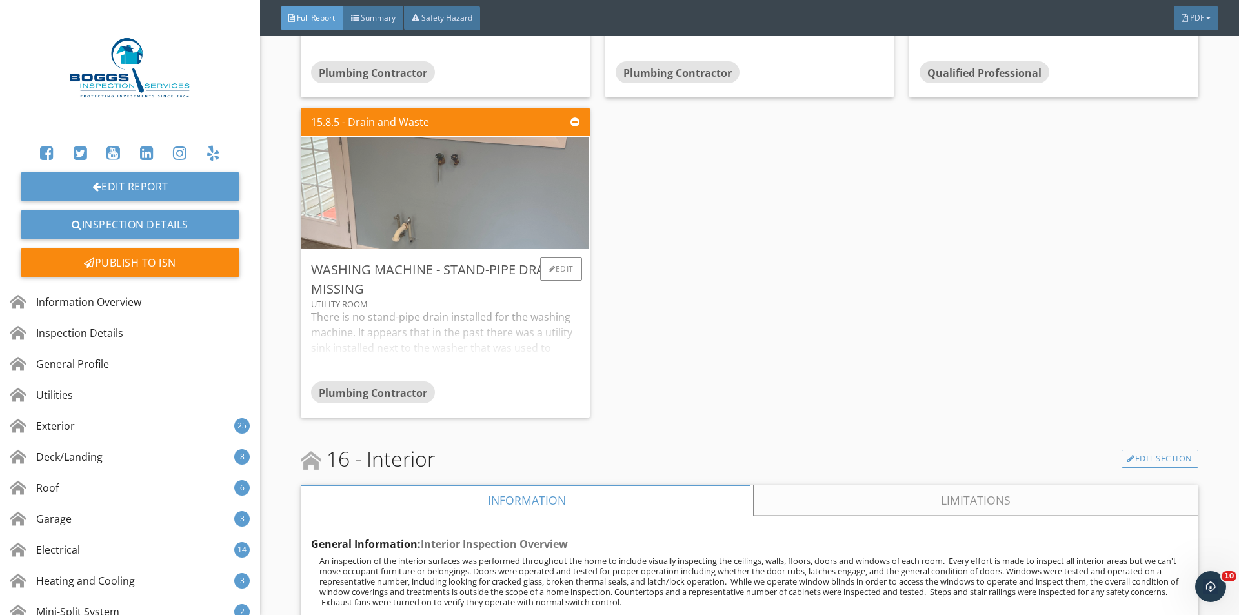
click at [508, 226] on img at bounding box center [445, 192] width 374 height 281
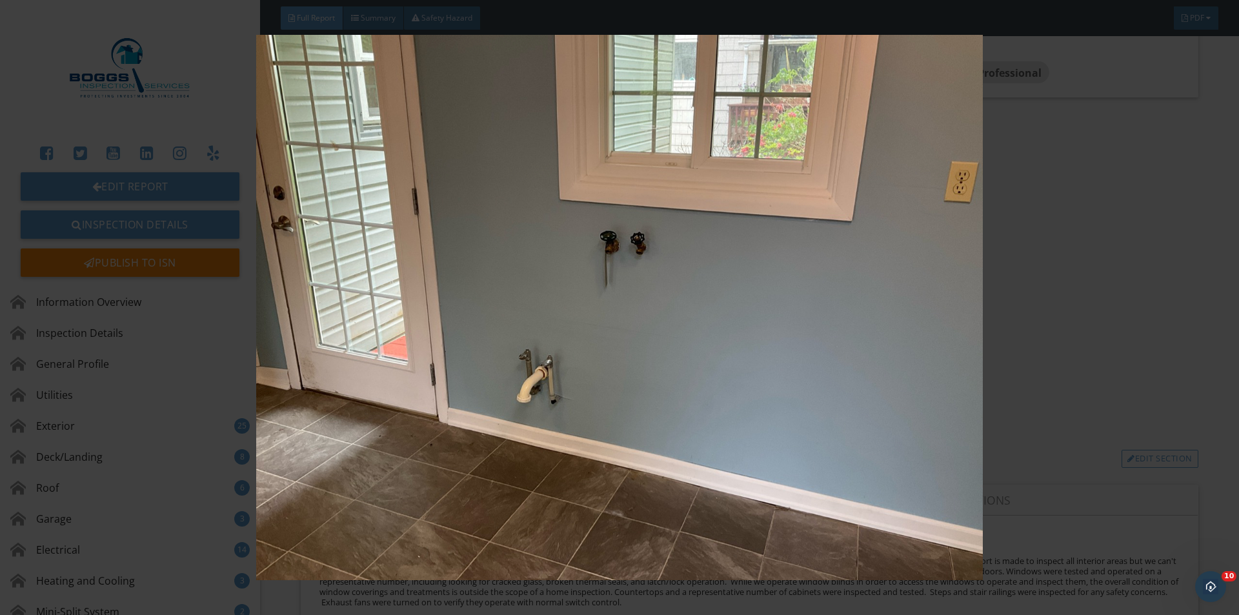
click at [1153, 339] on img at bounding box center [619, 307] width 1138 height 545
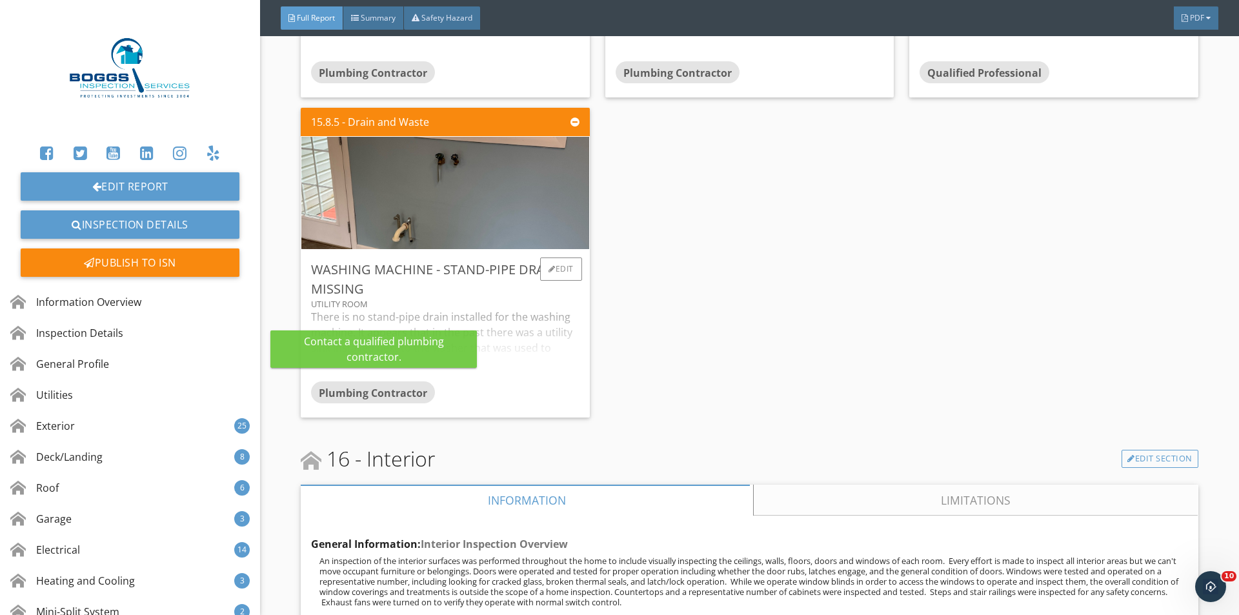
click at [394, 317] on div "There is no stand-pipe drain installed for the washing machine. It appears that…" at bounding box center [445, 345] width 268 height 72
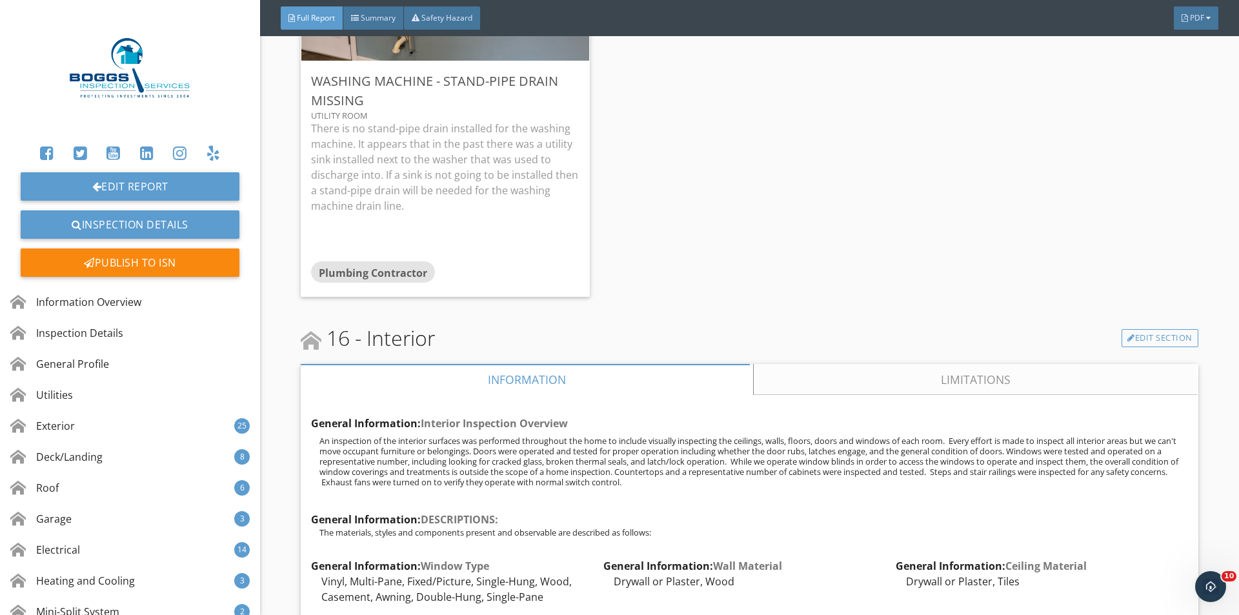
scroll to position [20216, 0]
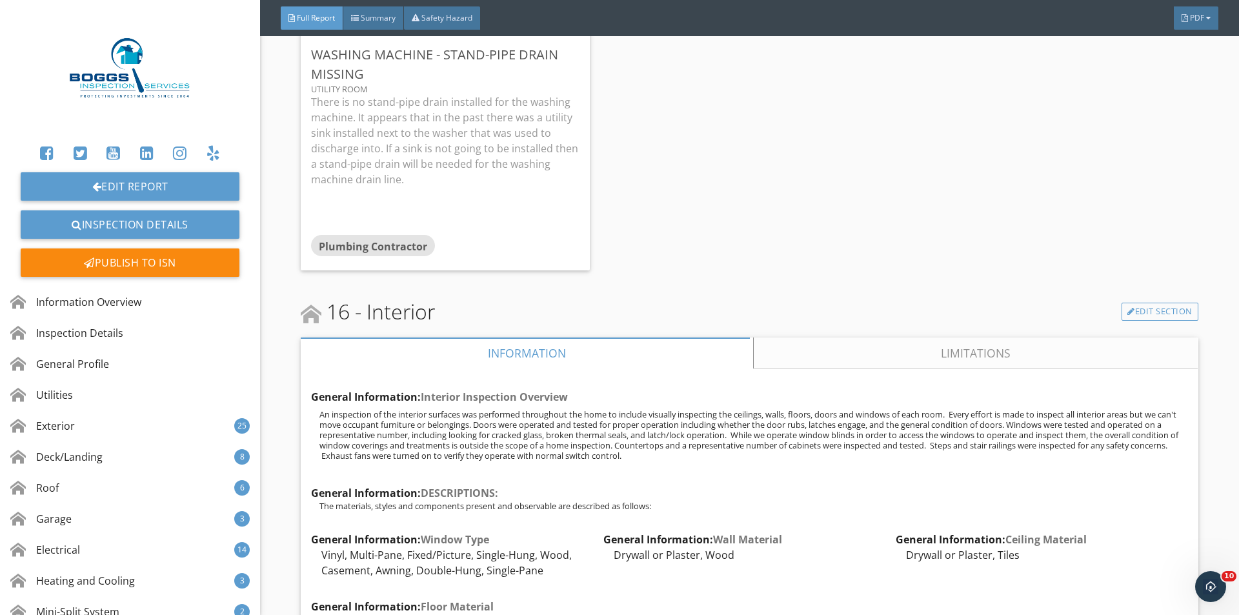
click at [901, 337] on link "Limitations" at bounding box center [976, 352] width 444 height 31
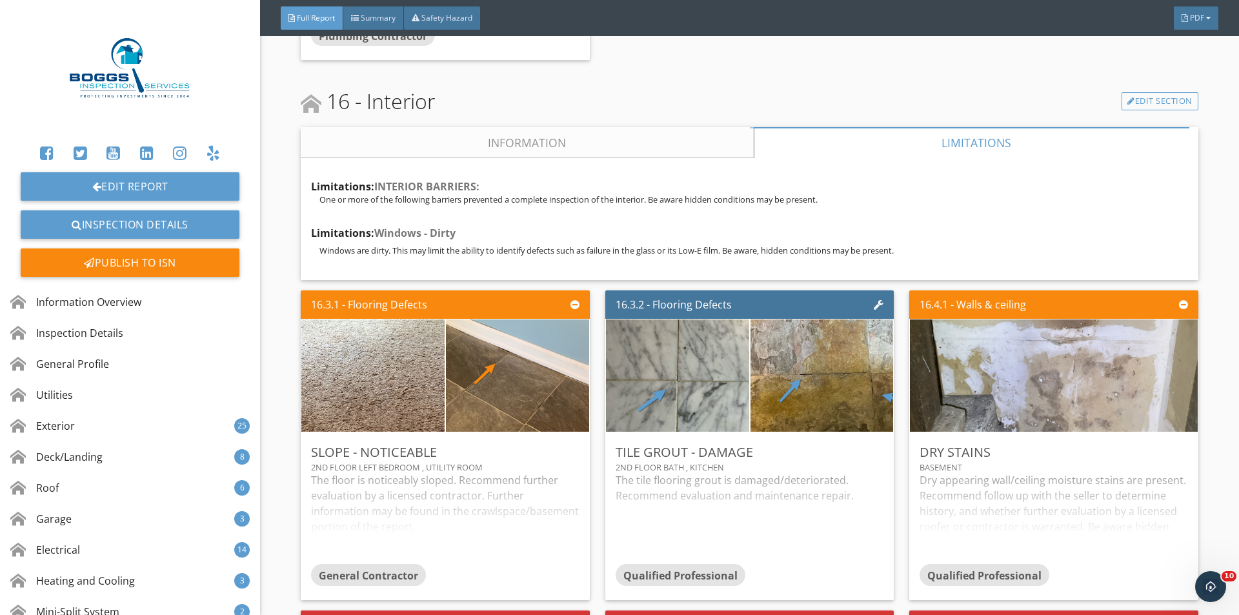
scroll to position [20432, 0]
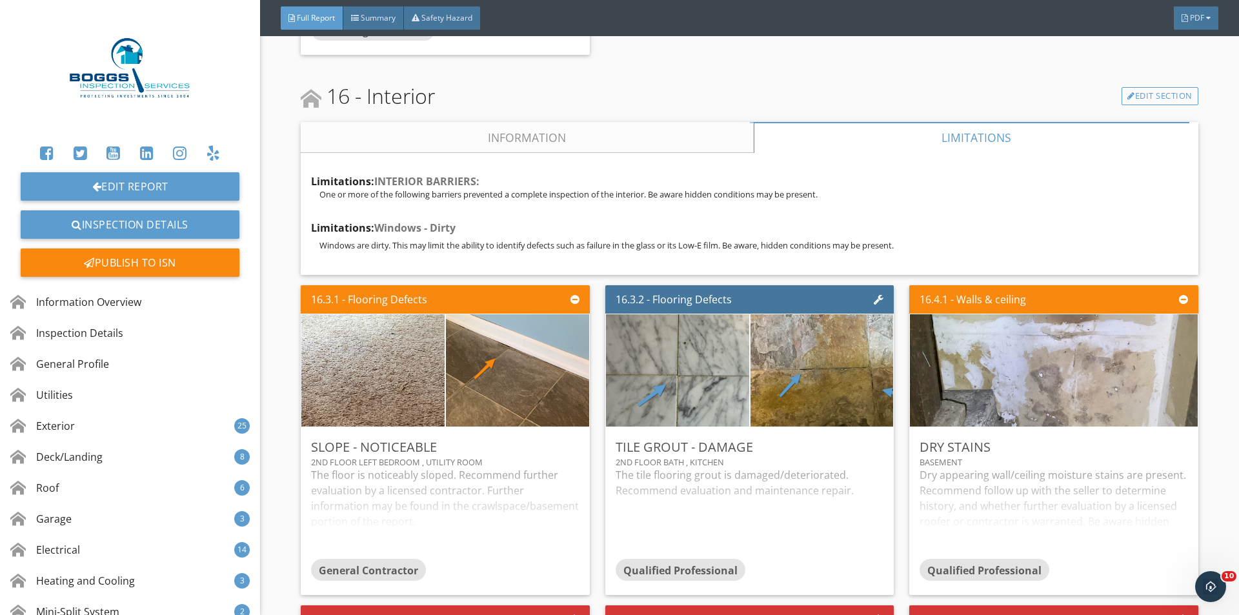
click at [539, 122] on link "Information" at bounding box center [527, 137] width 453 height 31
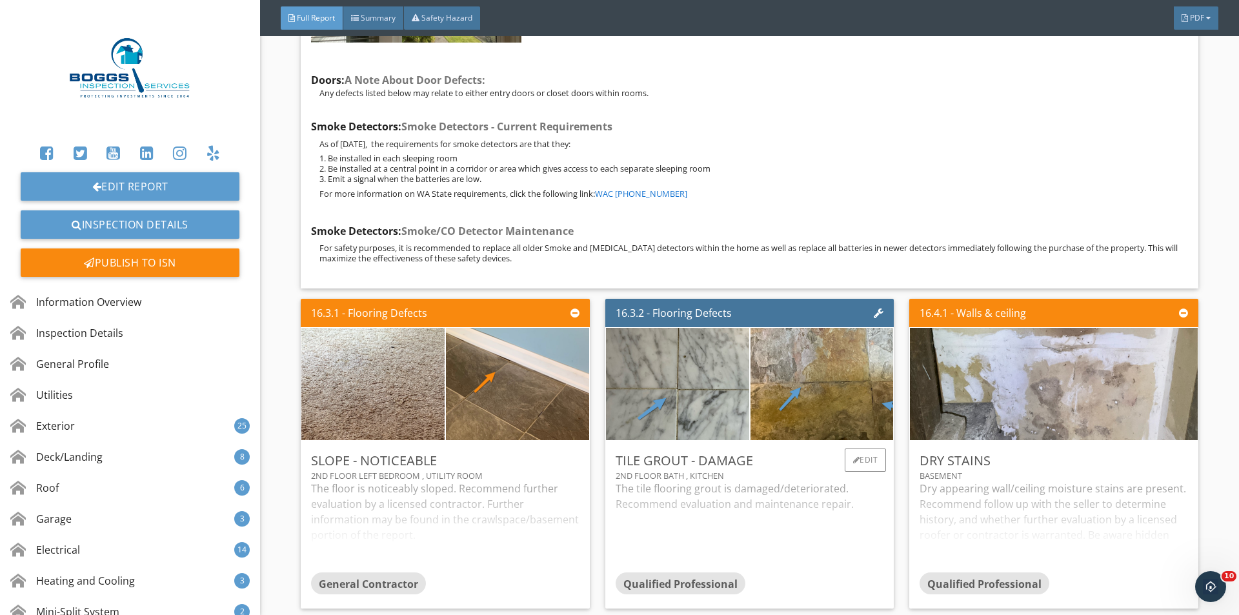
scroll to position [21292, 0]
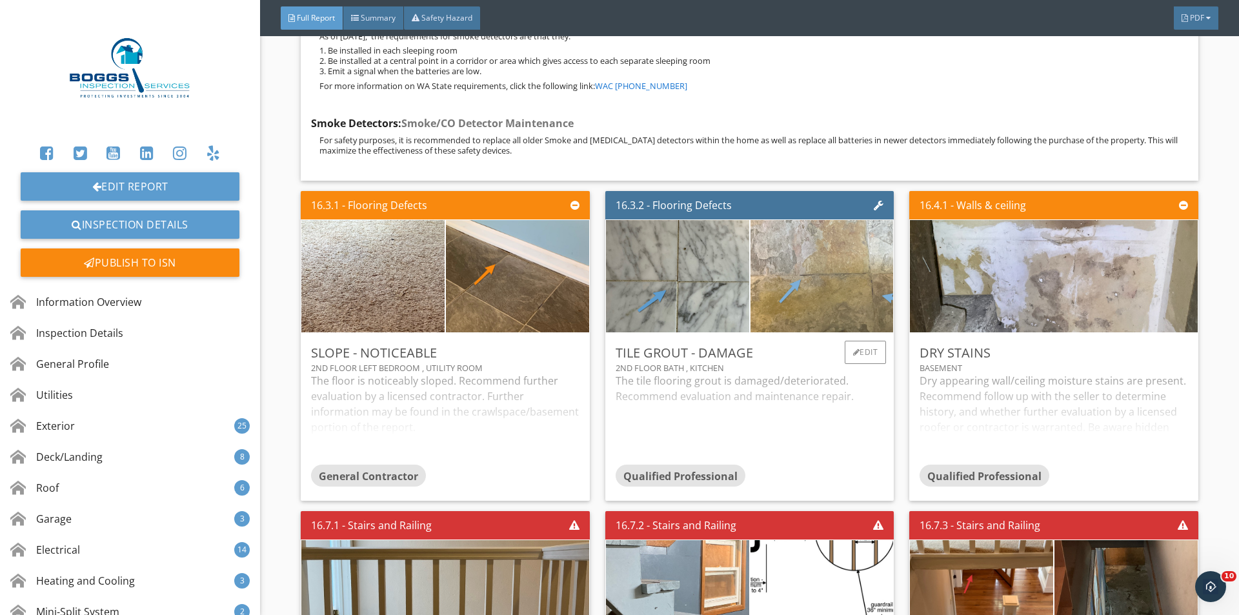
click at [825, 234] on img at bounding box center [821, 276] width 357 height 268
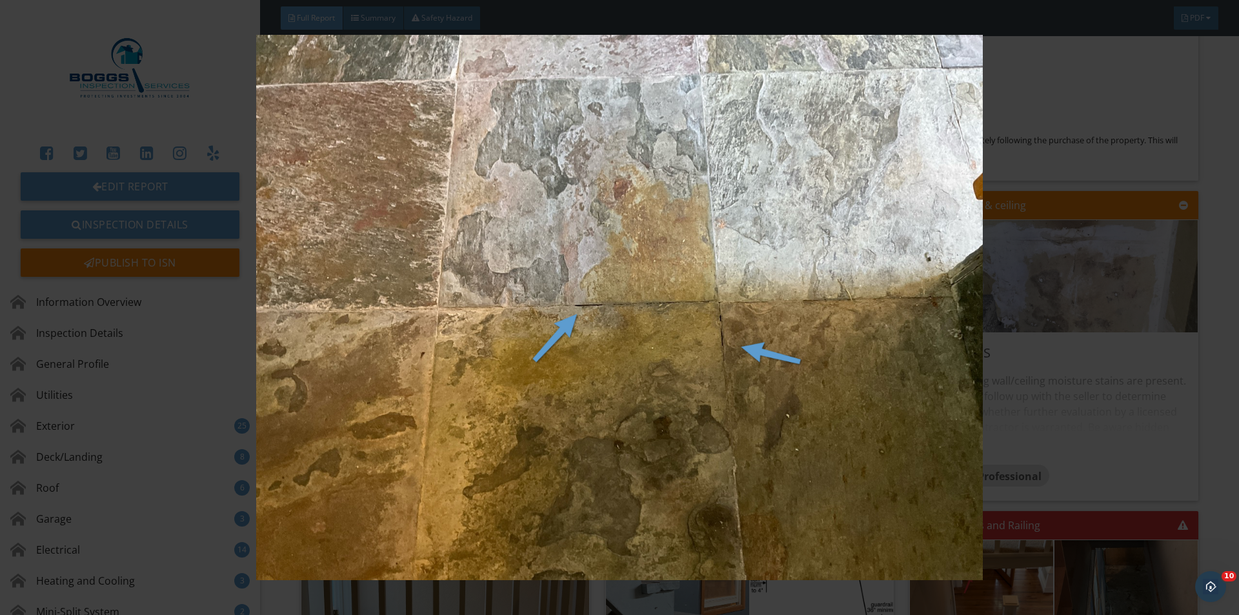
click at [899, 346] on img at bounding box center [619, 307] width 1138 height 545
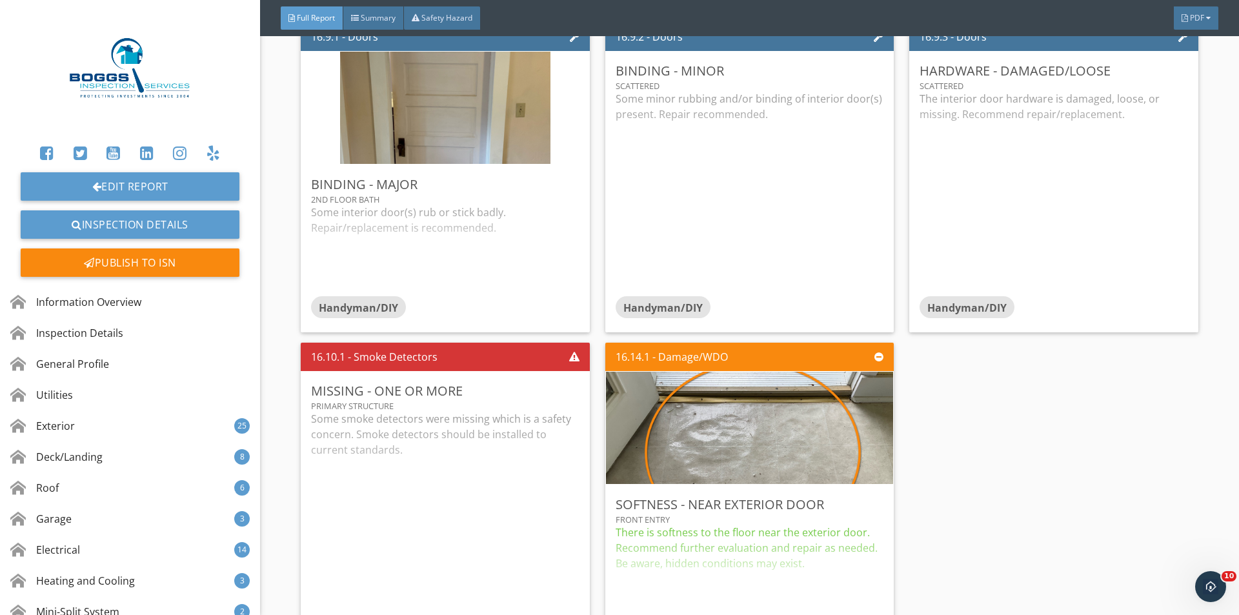
scroll to position [22797, 0]
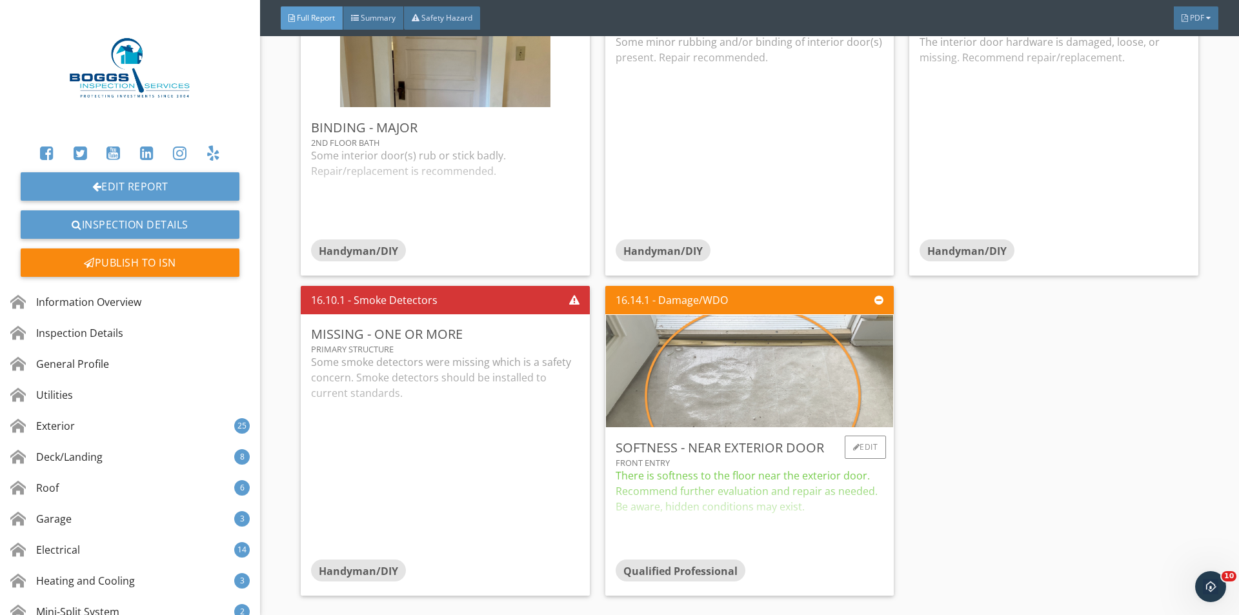
click at [684, 327] on img at bounding box center [750, 370] width 374 height 281
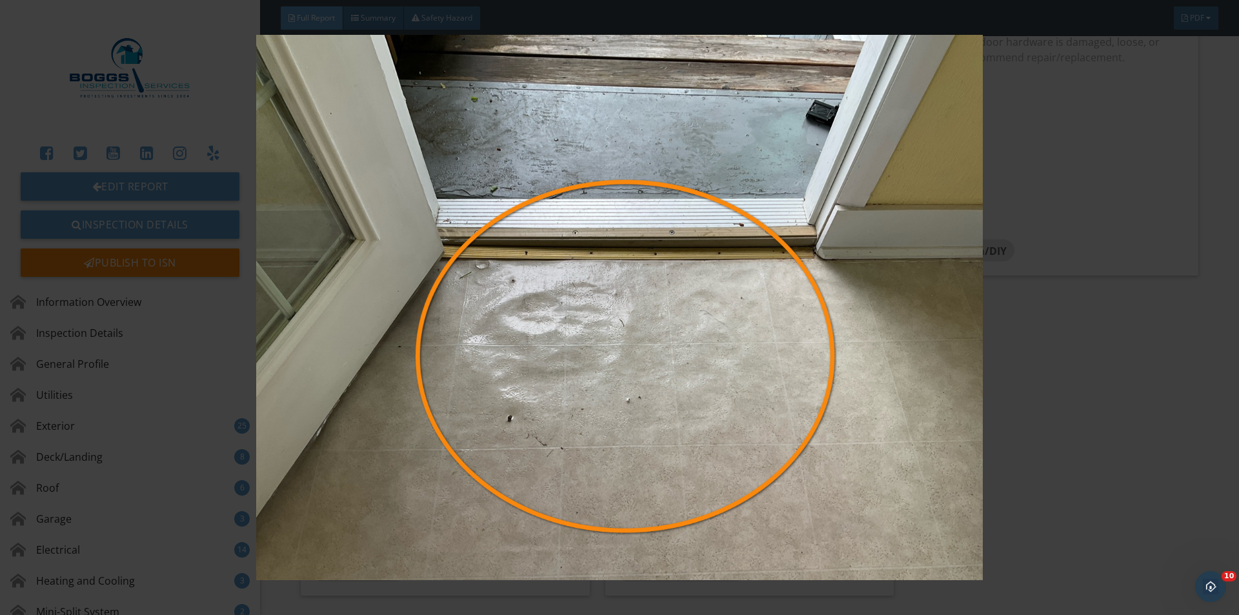
click at [1129, 403] on img at bounding box center [619, 307] width 1138 height 545
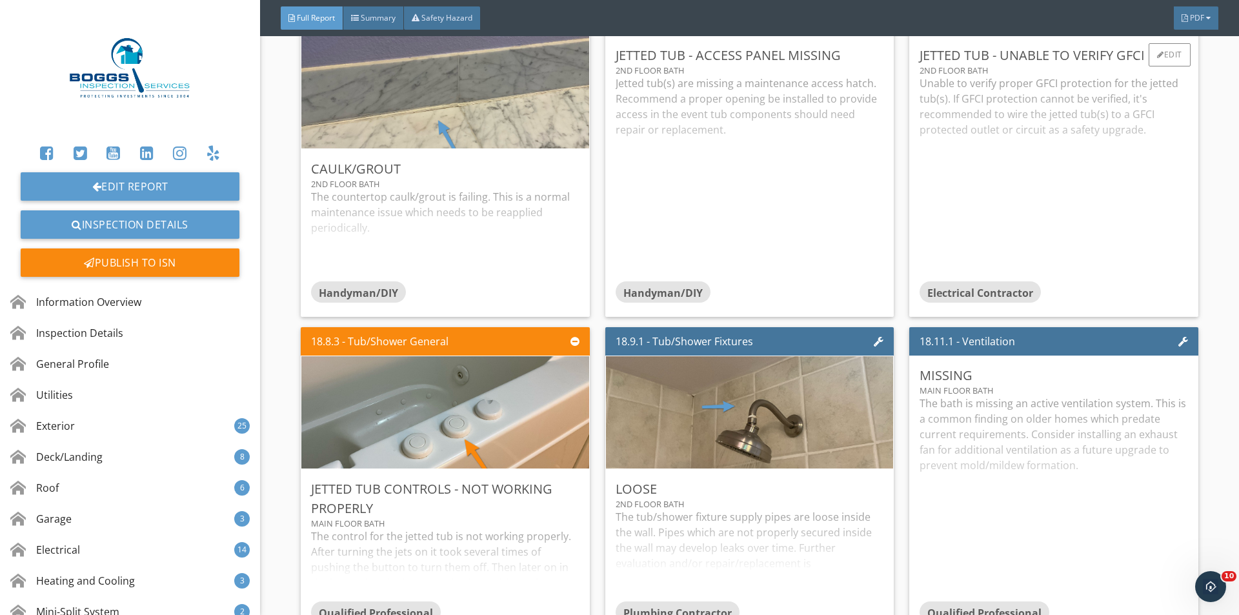
scroll to position [24088, 0]
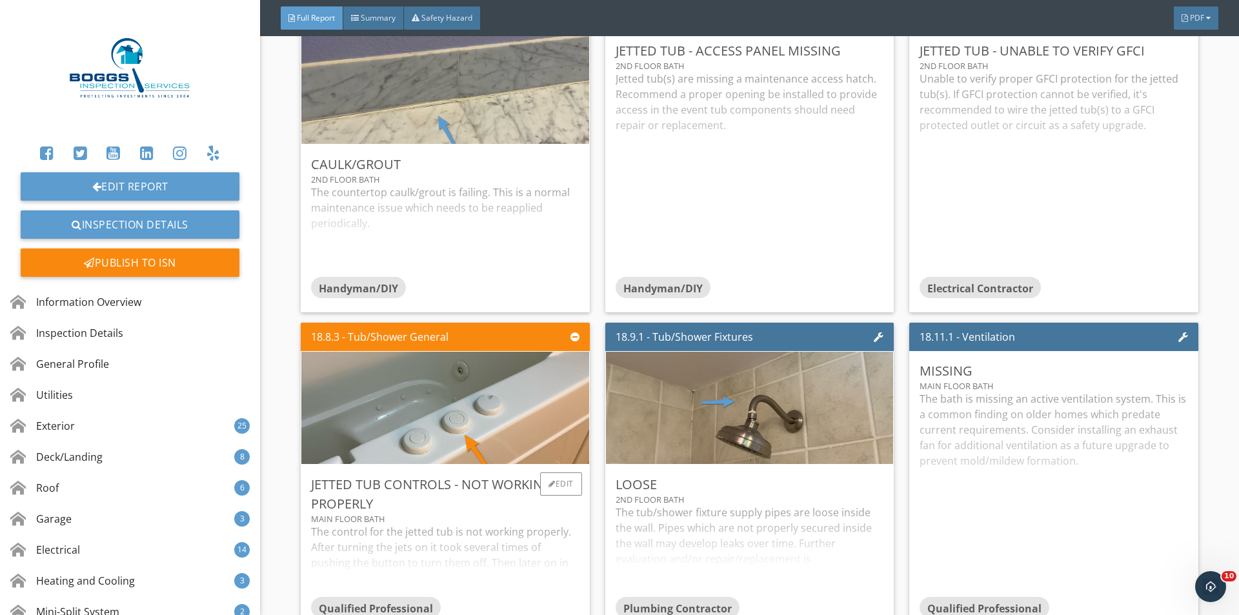
click at [417, 530] on div "The control for the jetted tub is not working properly. After turning the jets …" at bounding box center [445, 560] width 268 height 72
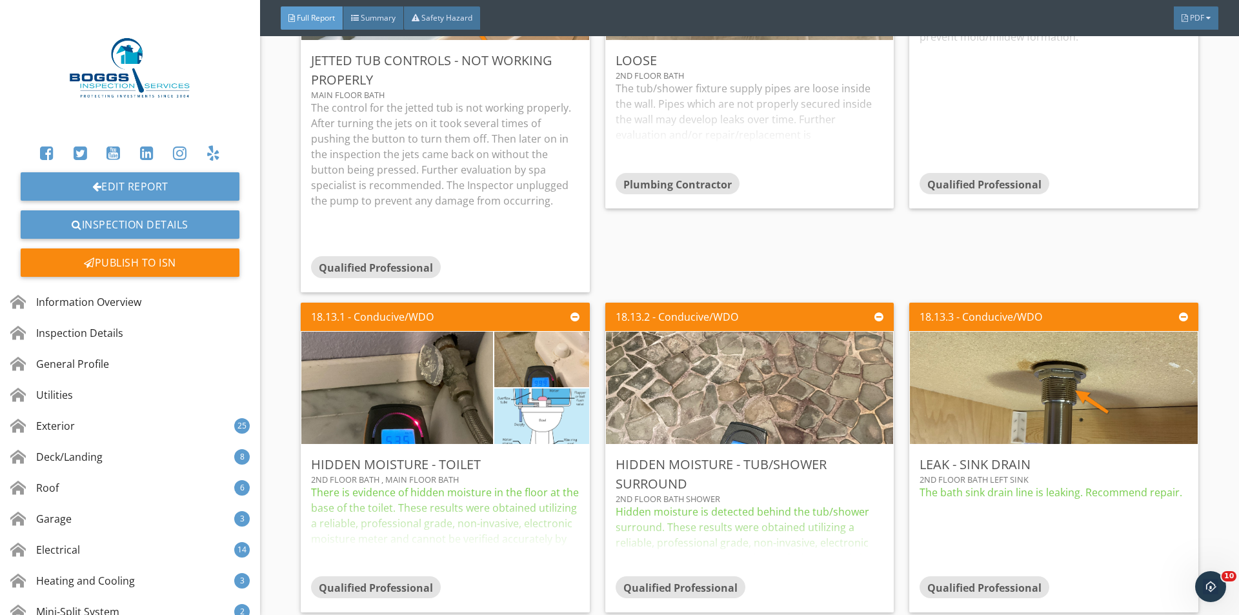
scroll to position [24518, 0]
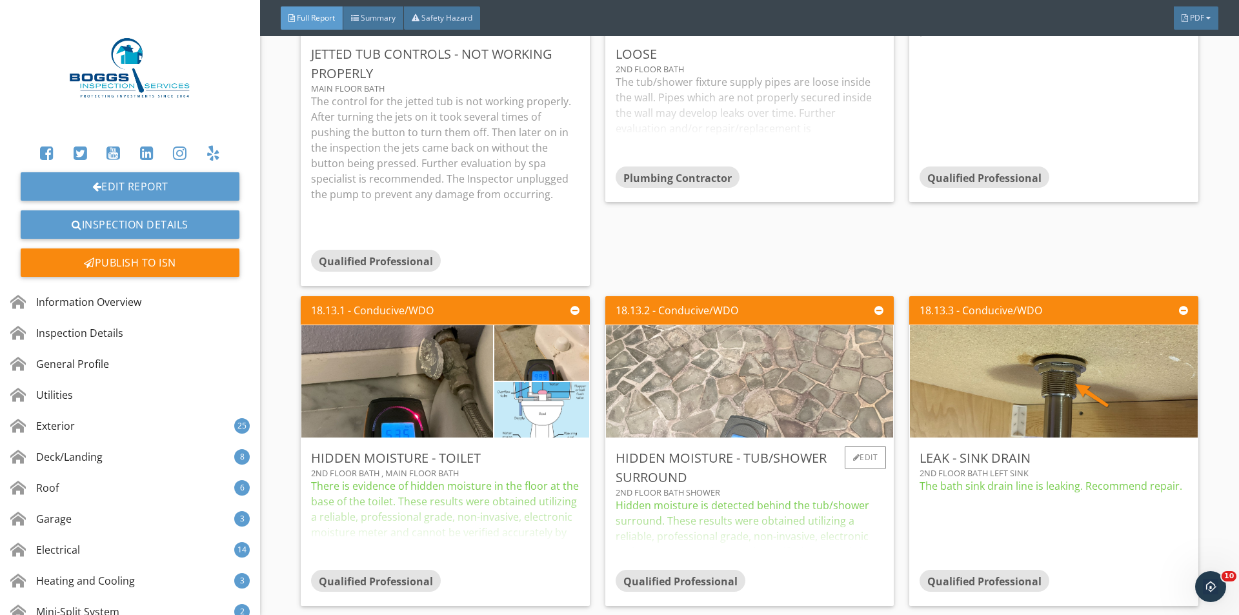
click at [717, 379] on img at bounding box center [750, 381] width 374 height 281
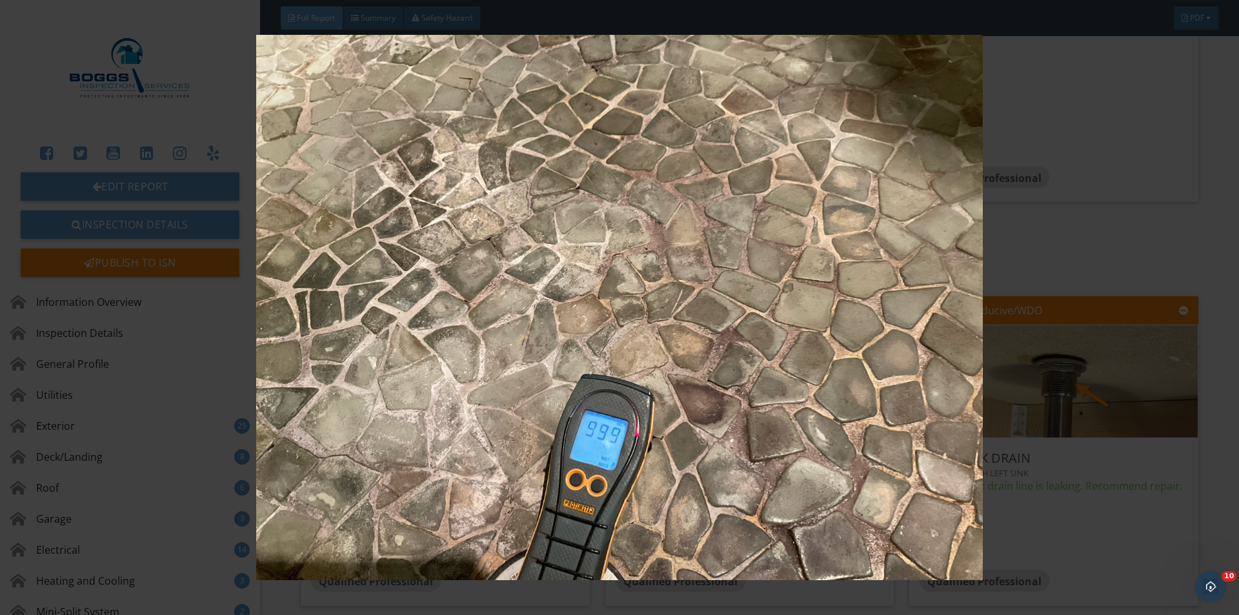
click at [945, 500] on img at bounding box center [619, 307] width 1138 height 545
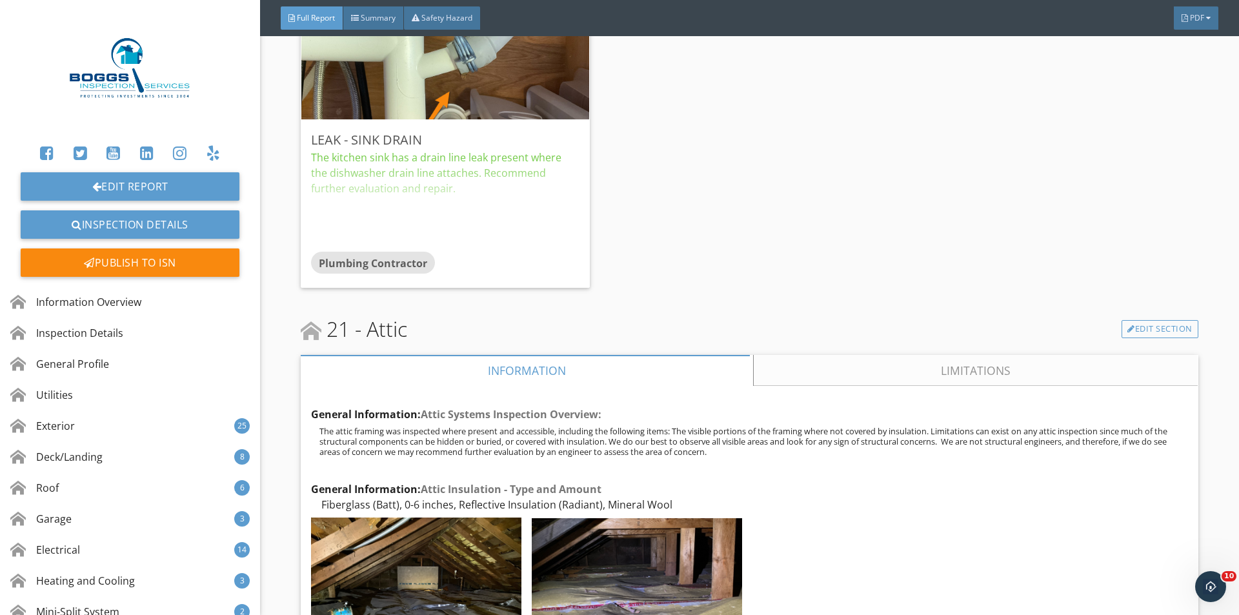
scroll to position [26131, 0]
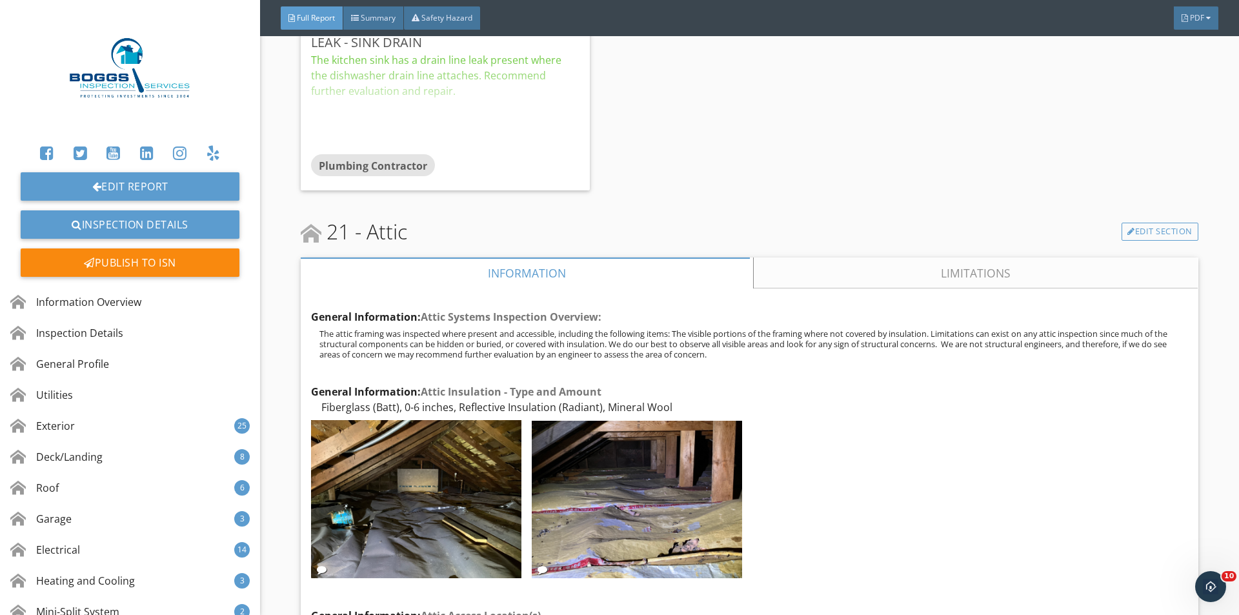
click at [843, 257] on link "Limitations" at bounding box center [976, 272] width 444 height 31
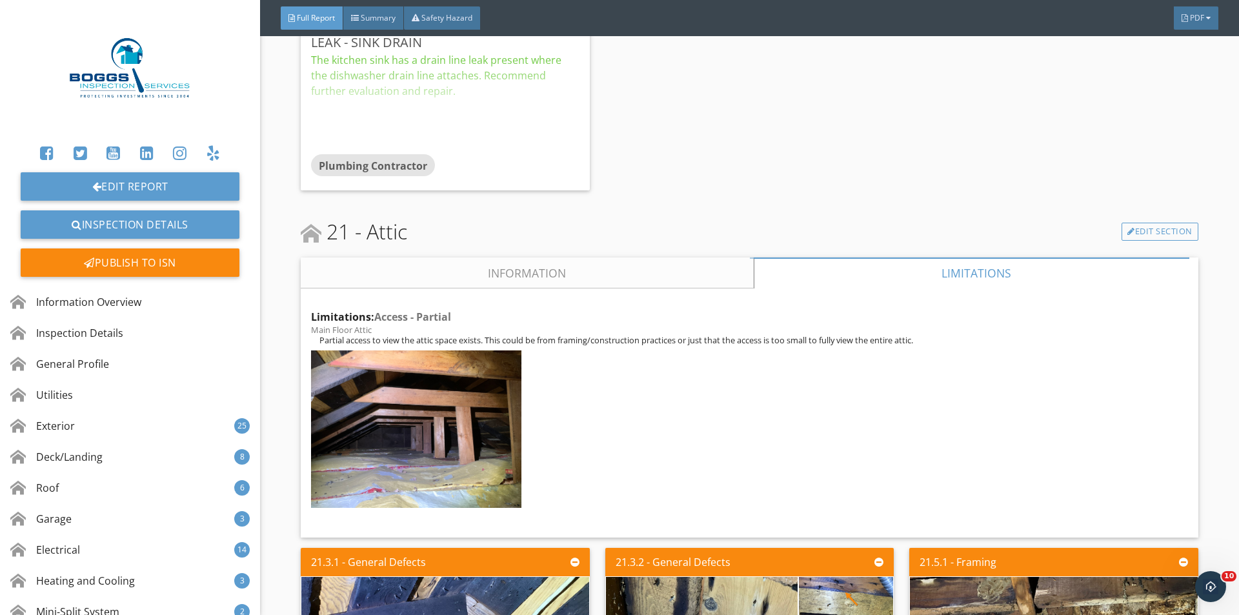
click at [628, 257] on link "Information" at bounding box center [527, 272] width 453 height 31
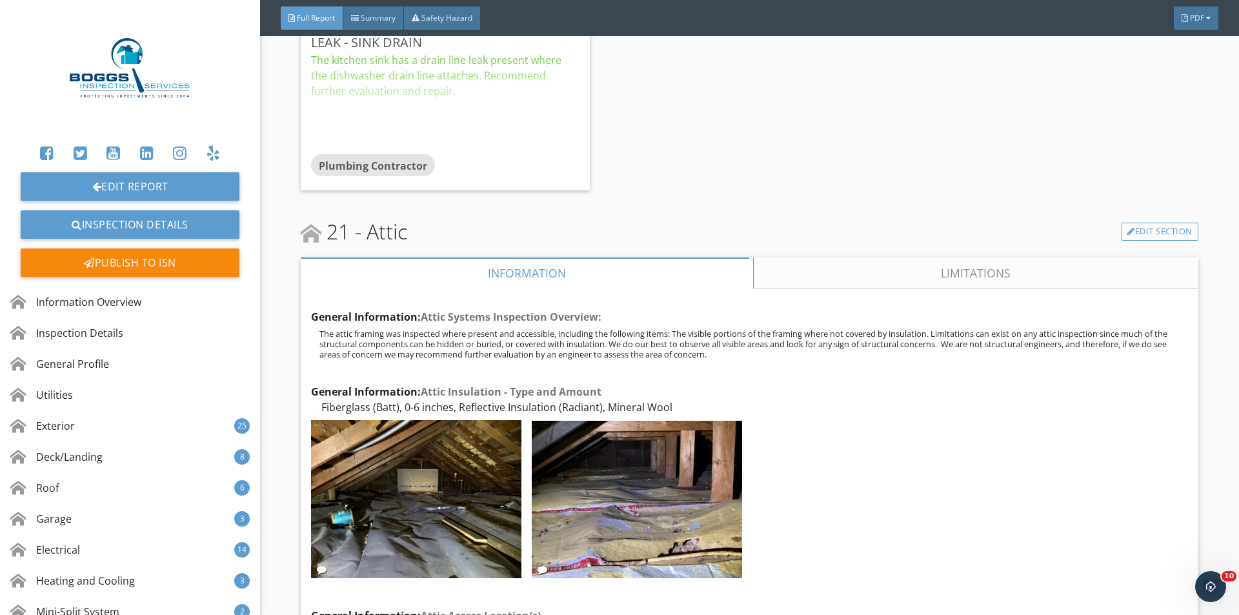
click at [855, 257] on link "Limitations" at bounding box center [976, 272] width 444 height 31
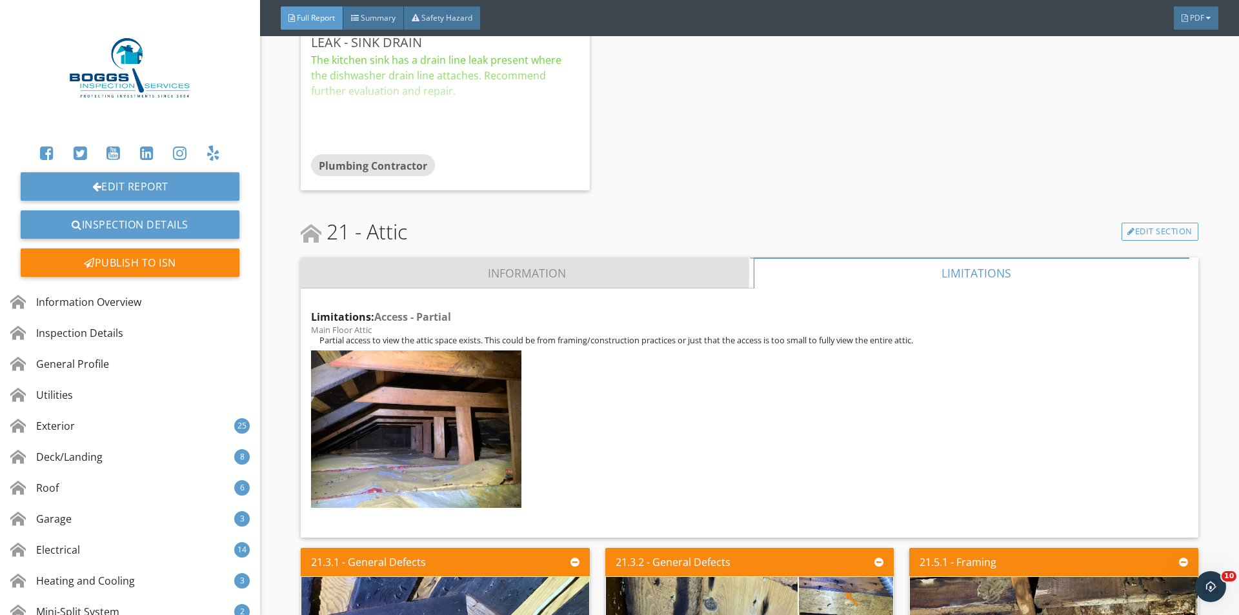
click at [449, 257] on link "Information" at bounding box center [527, 272] width 453 height 31
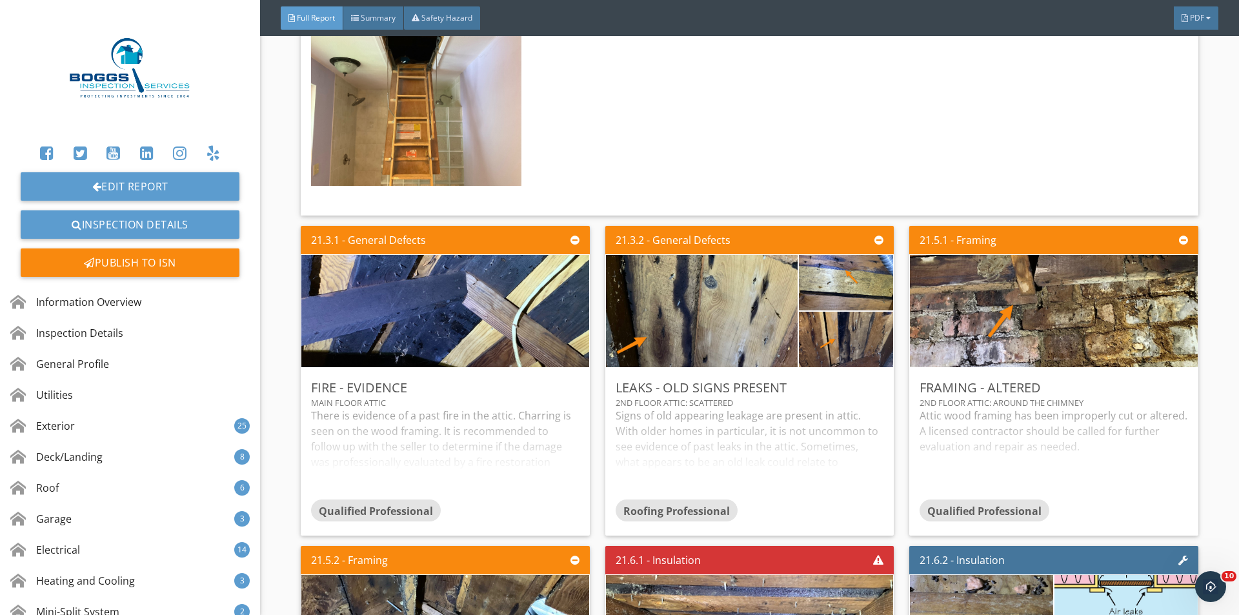
scroll to position [26991, 0]
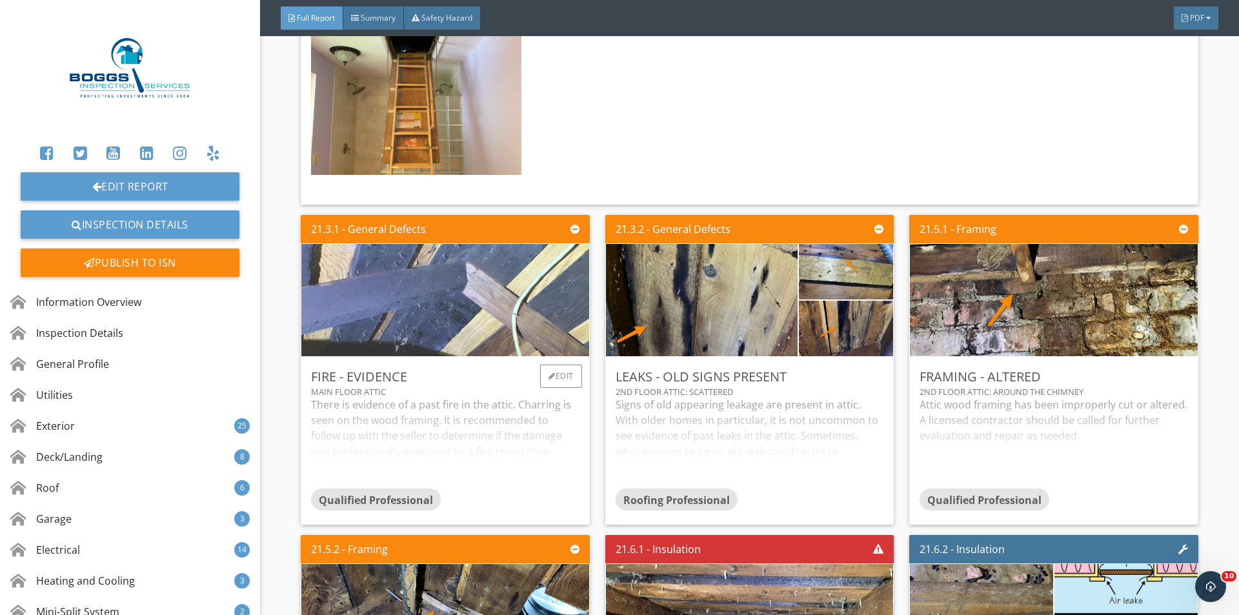
click at [465, 263] on img at bounding box center [445, 300] width 374 height 281
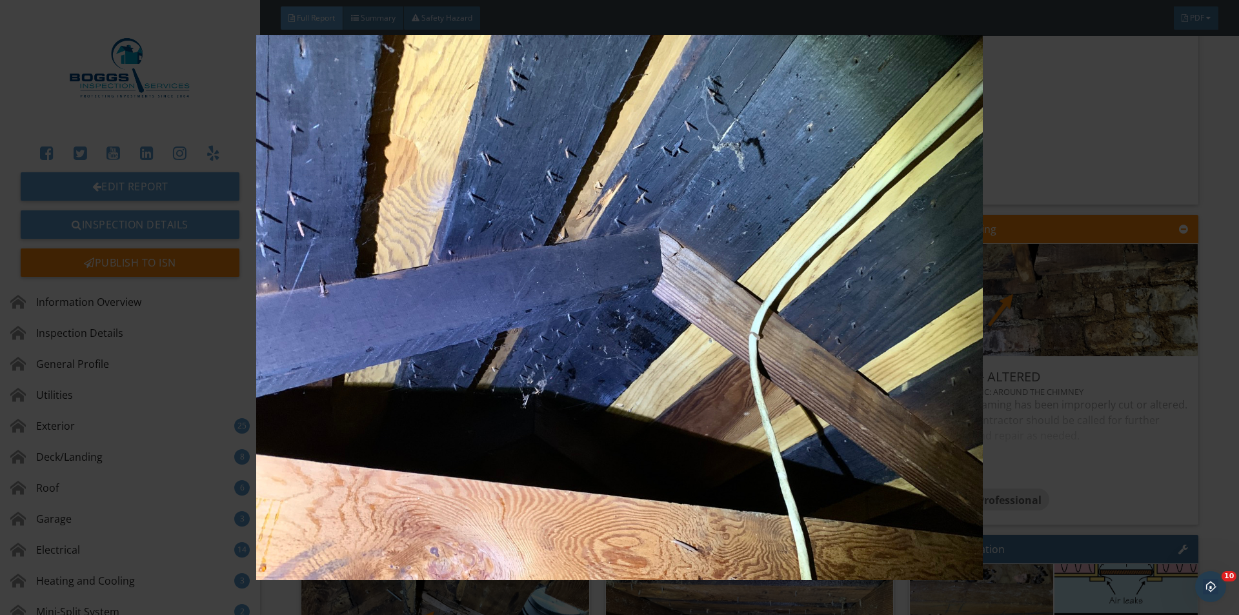
click at [1103, 479] on img at bounding box center [619, 307] width 1138 height 545
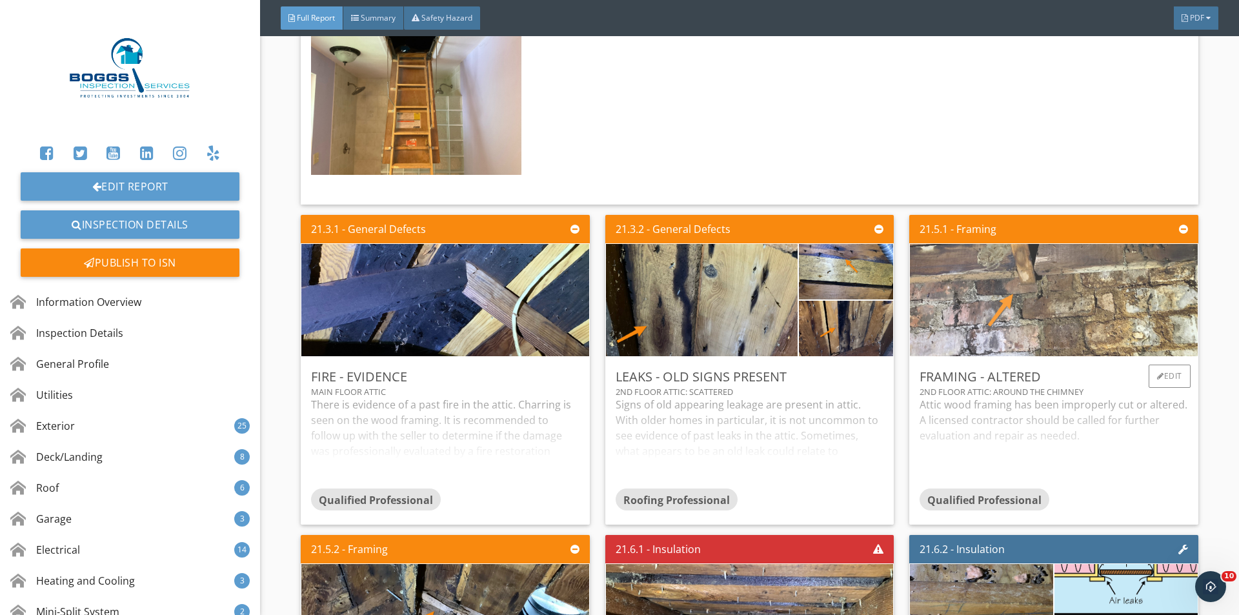
click at [1018, 312] on img at bounding box center [1054, 300] width 374 height 281
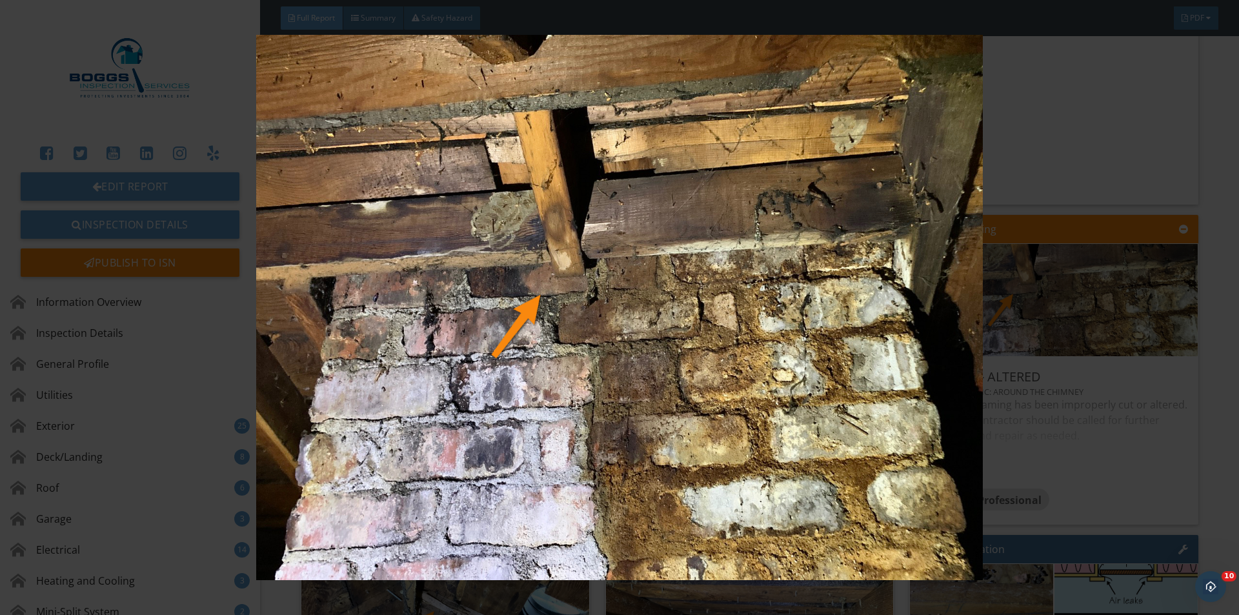
click at [1169, 411] on img at bounding box center [619, 307] width 1138 height 545
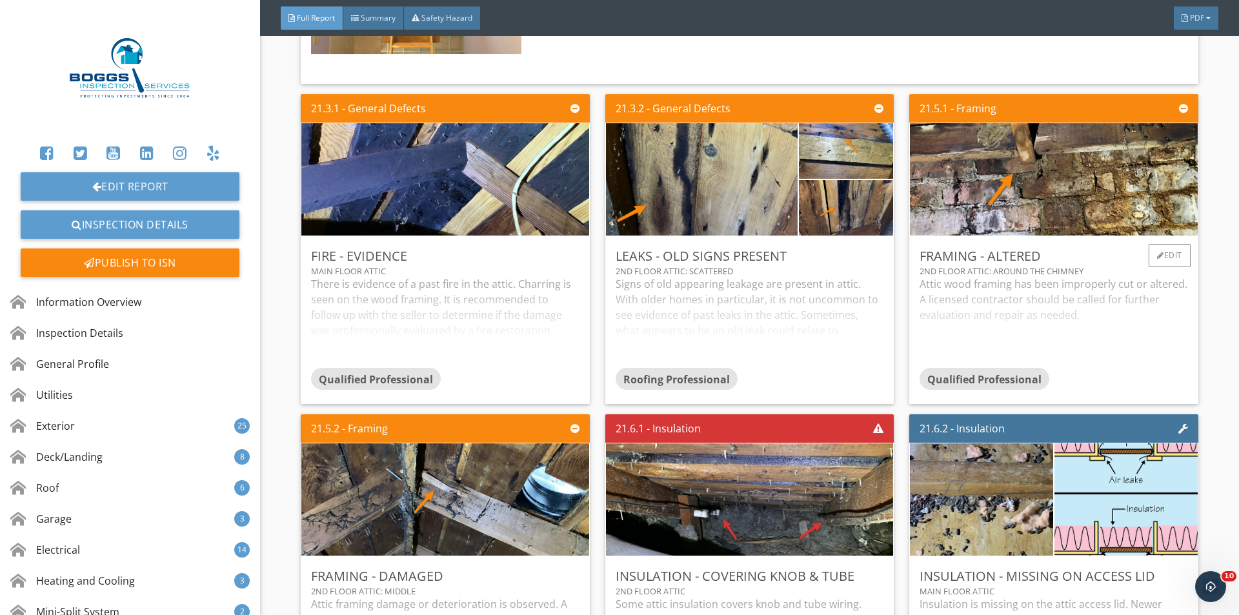
scroll to position [27207, 0]
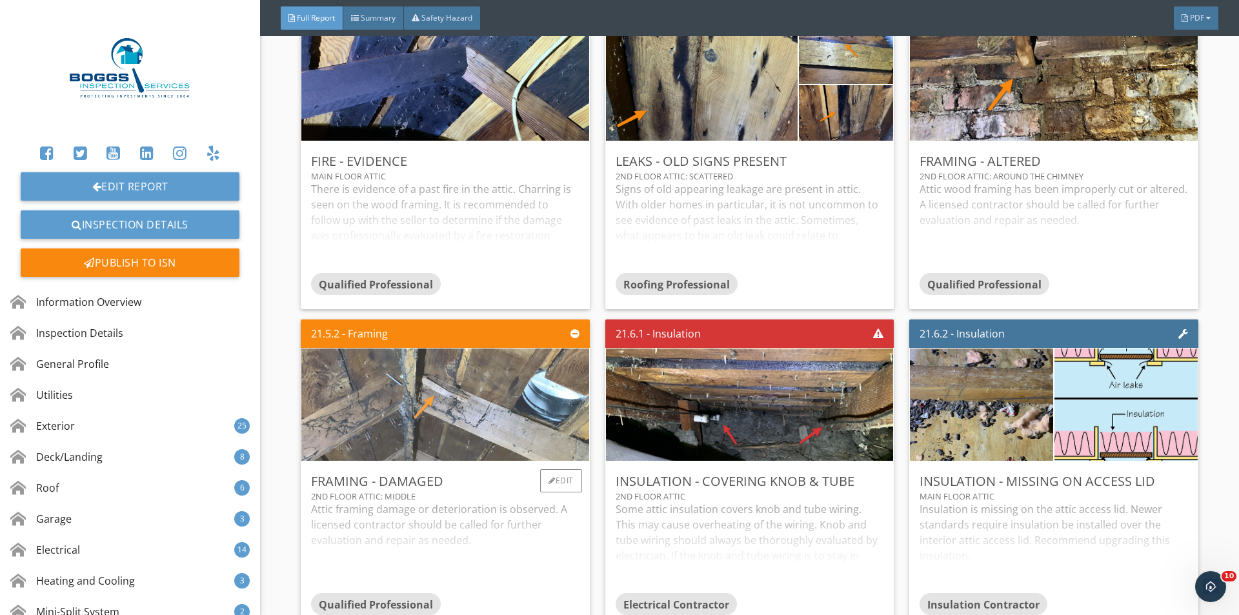
click at [457, 335] on img at bounding box center [445, 405] width 374 height 281
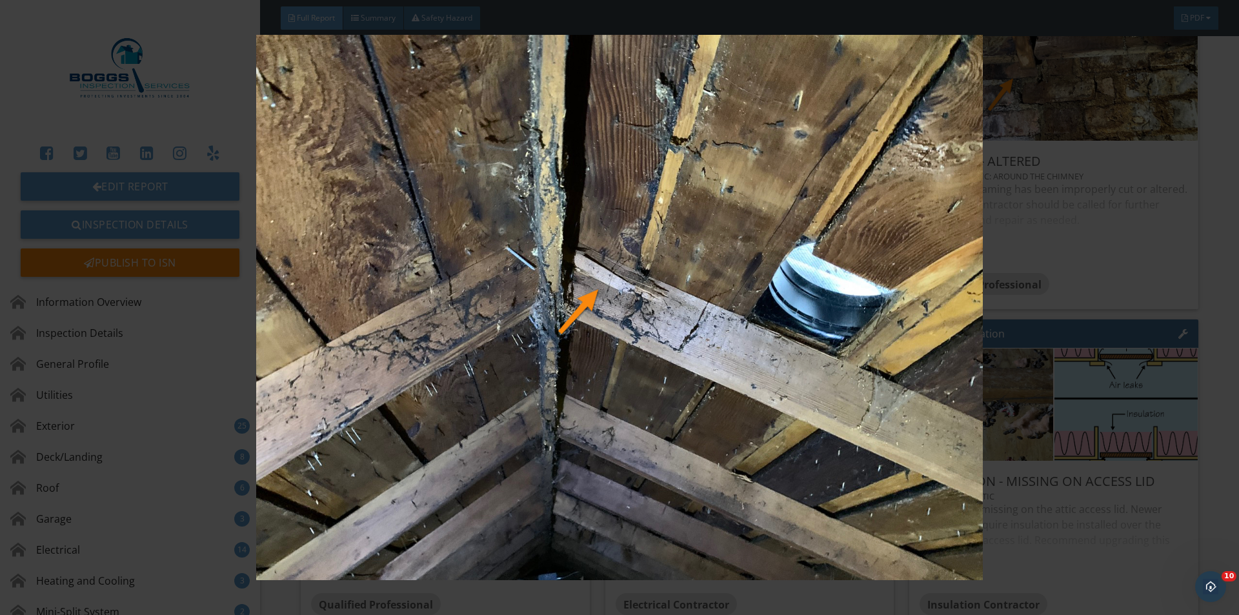
click at [1136, 310] on img at bounding box center [619, 307] width 1138 height 545
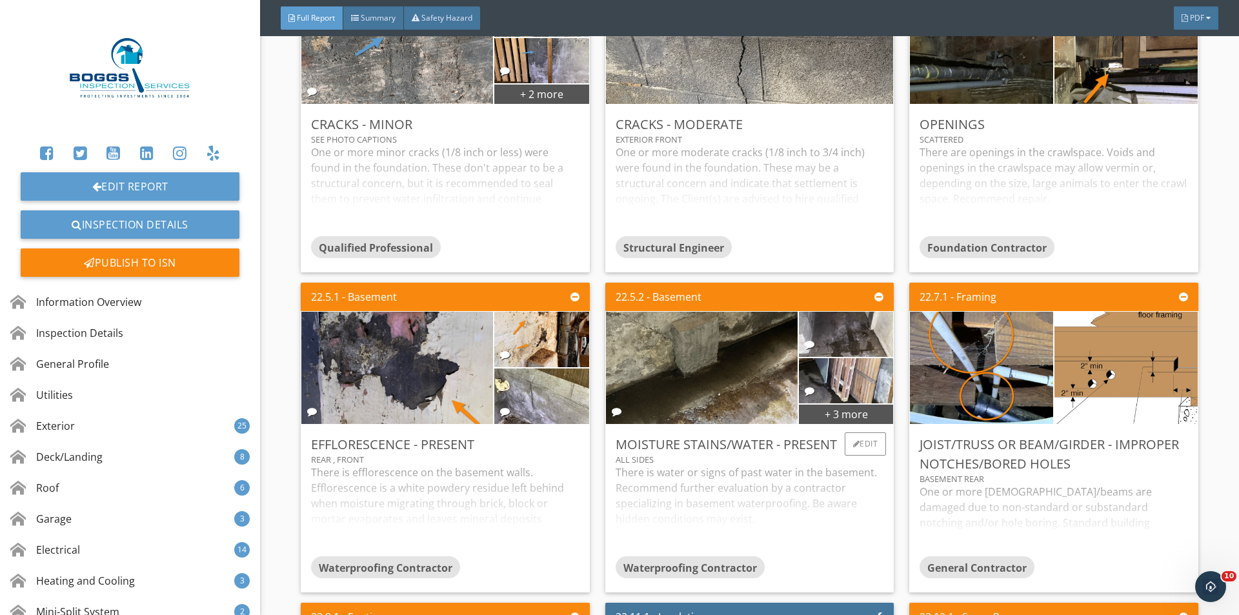
scroll to position [29572, 0]
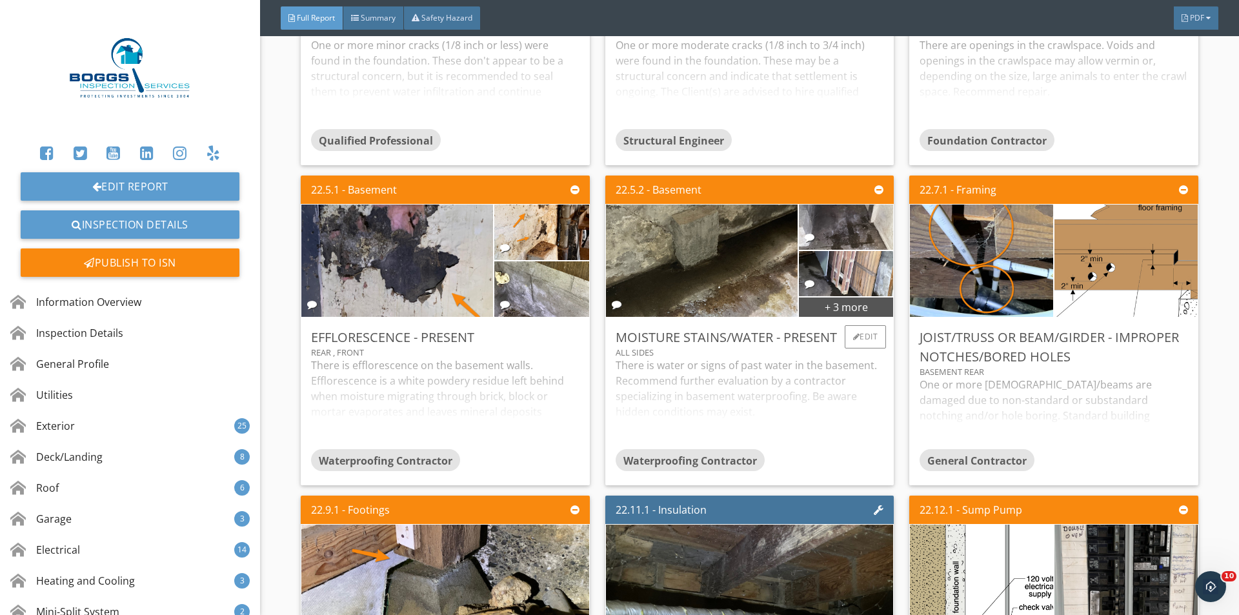
click at [810, 403] on div "There is water or signs of past water in the basement. Recommend further evalua…" at bounding box center [750, 403] width 268 height 92
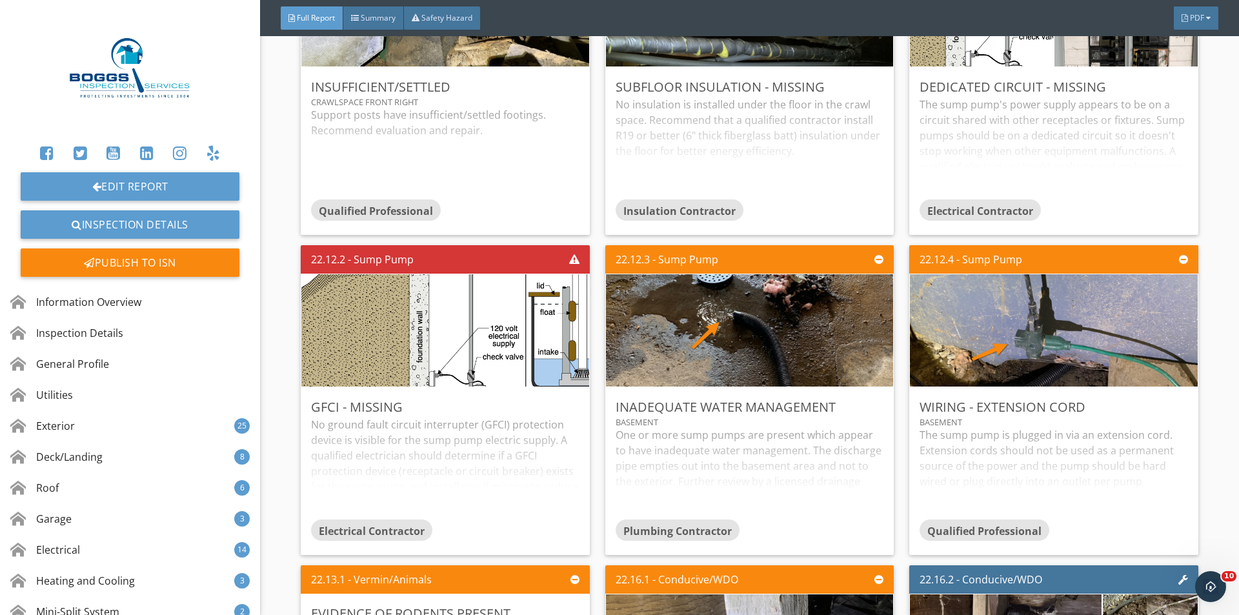
scroll to position [30217, 0]
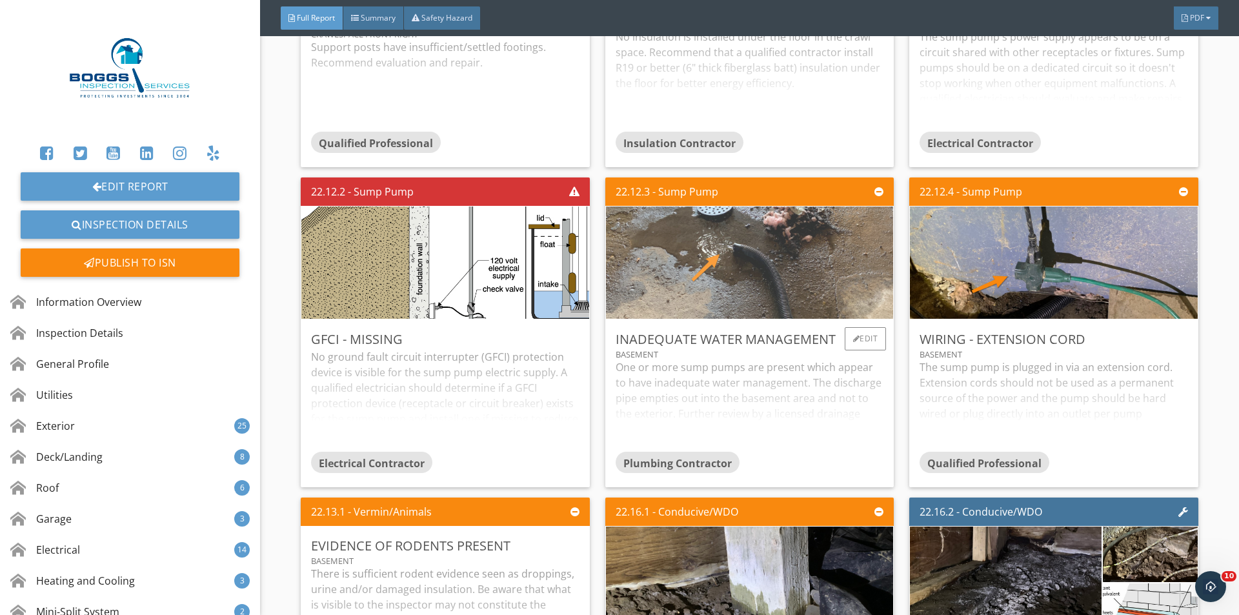
click at [770, 282] on img at bounding box center [750, 263] width 374 height 281
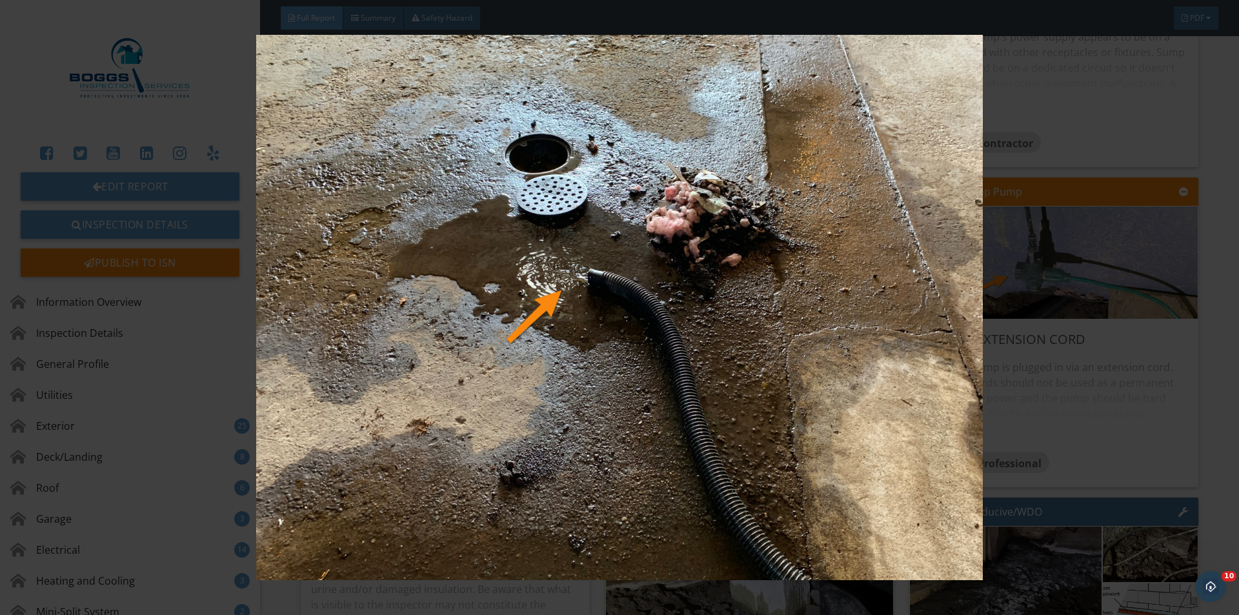
click at [1063, 357] on img at bounding box center [619, 307] width 1138 height 545
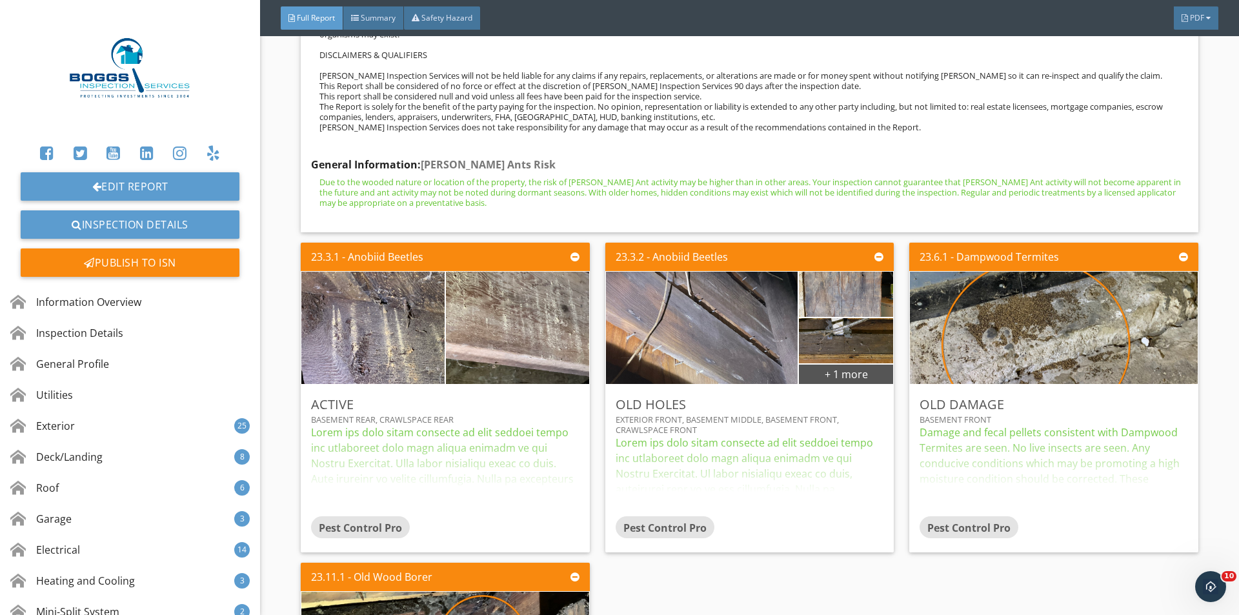
scroll to position [33228, 0]
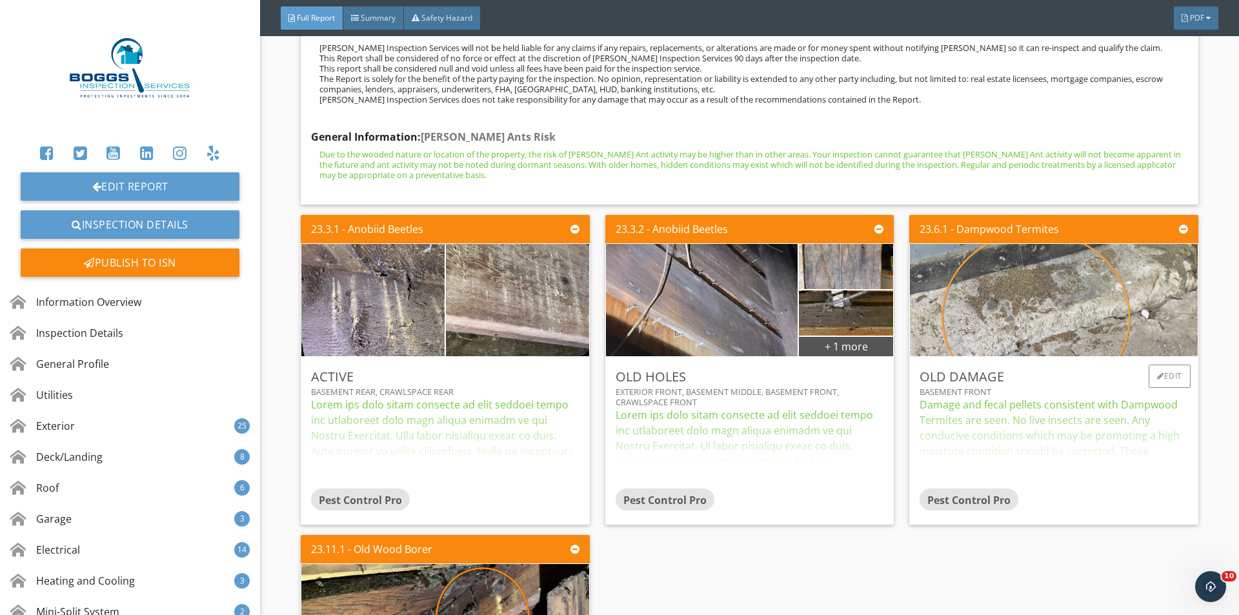
click at [1008, 311] on img at bounding box center [1054, 299] width 374 height 281
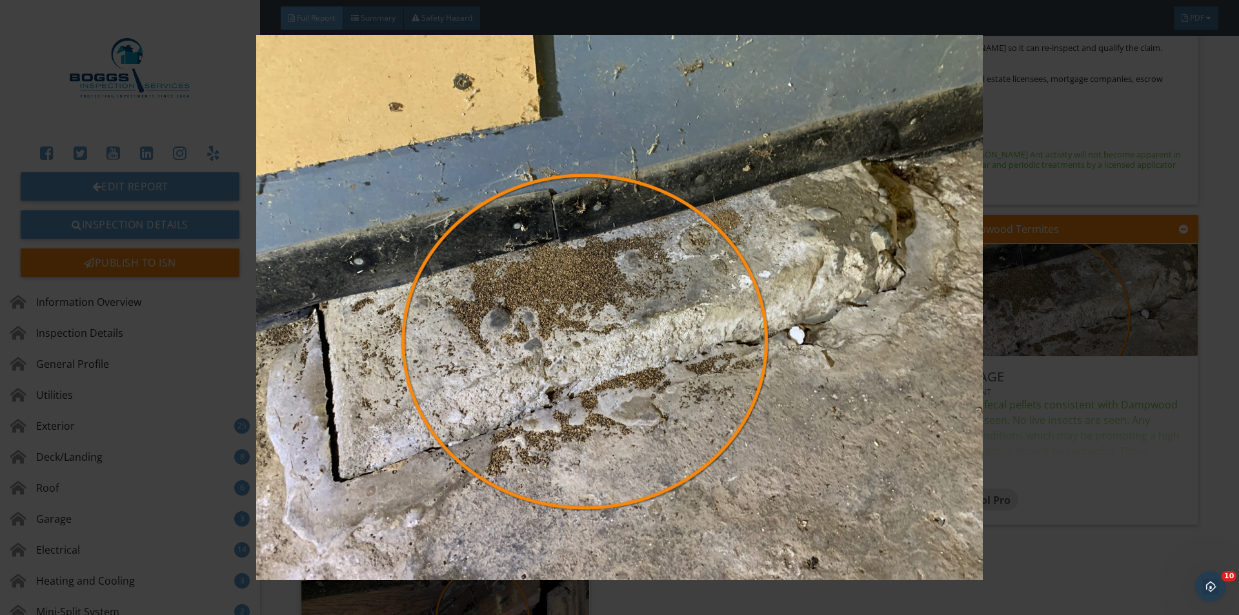
click at [1057, 485] on img at bounding box center [619, 307] width 1138 height 545
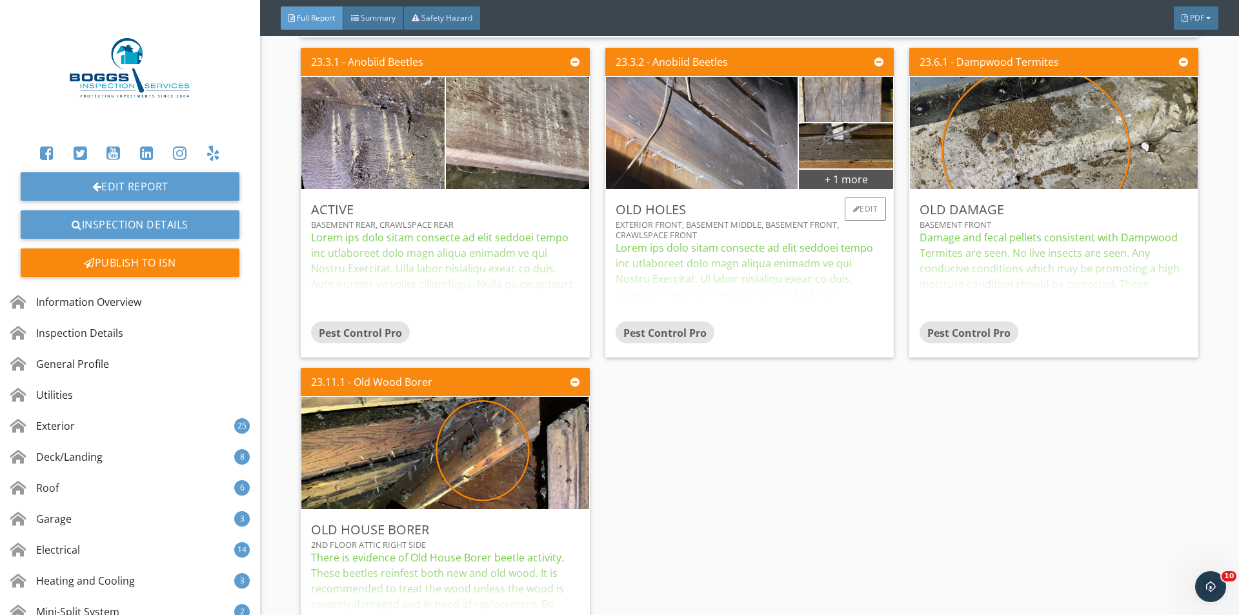
scroll to position [33443, 0]
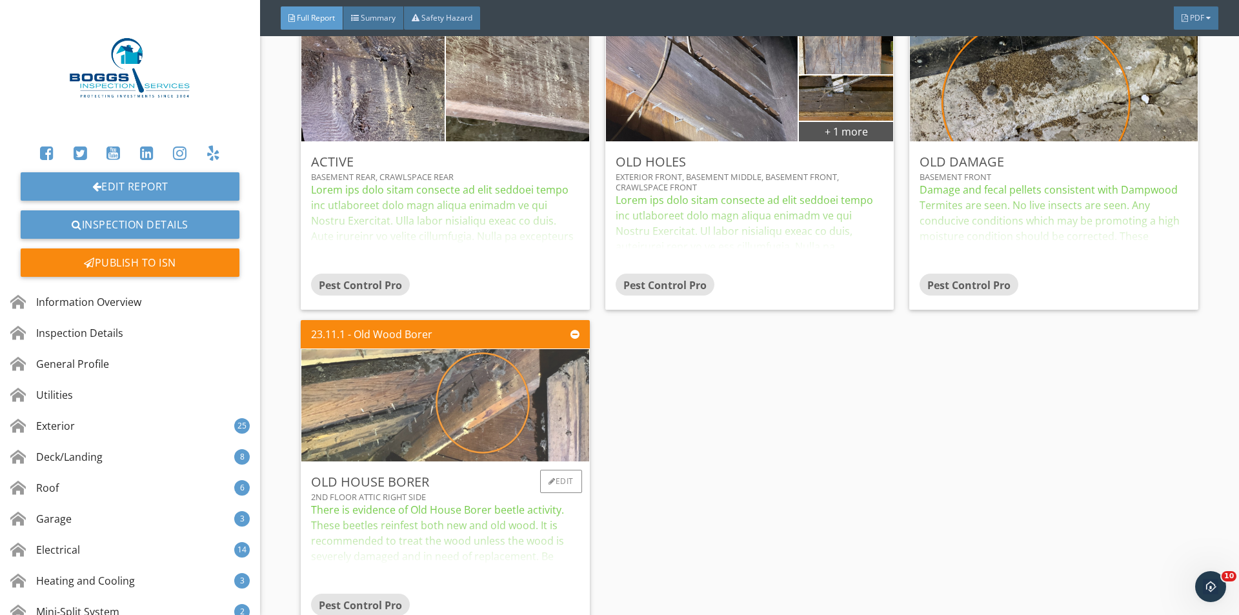
click at [397, 408] on img at bounding box center [445, 405] width 374 height 281
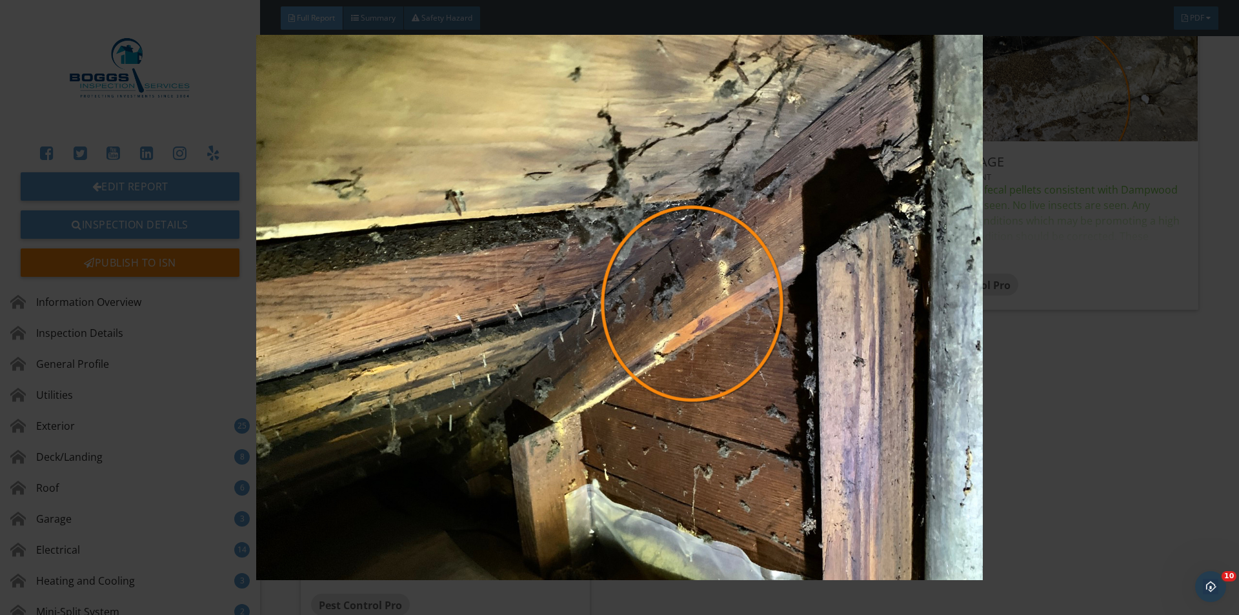
click at [1065, 348] on img at bounding box center [619, 307] width 1138 height 545
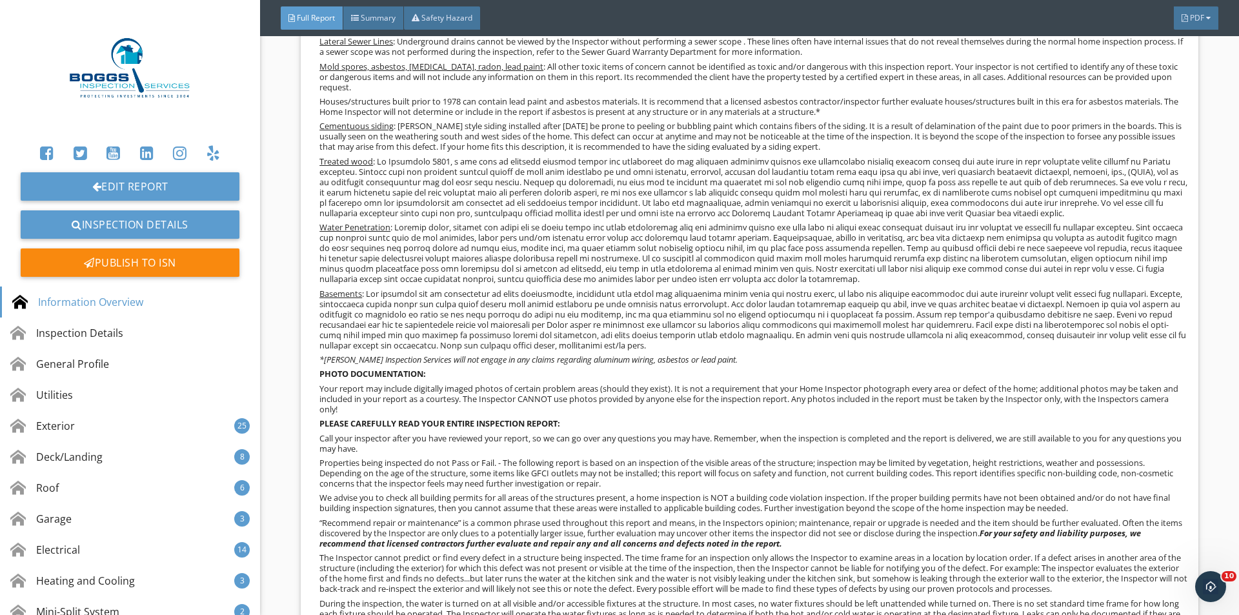
scroll to position [0, 0]
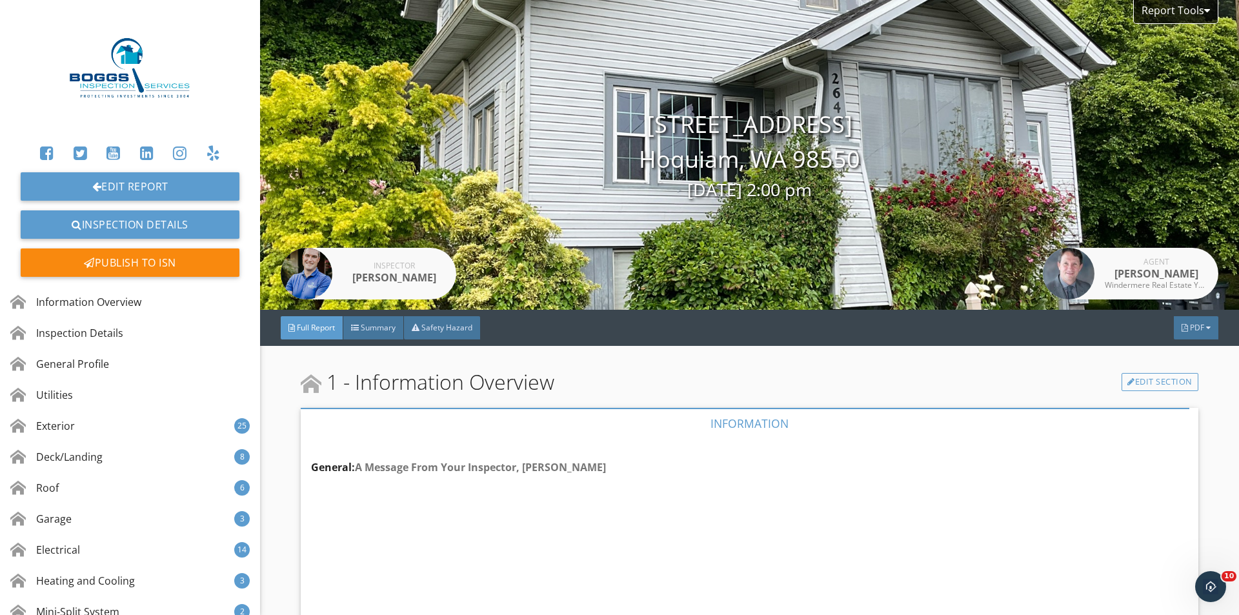
click at [588, 377] on div "1 - Information Overview Edit Section" at bounding box center [749, 381] width 897 height 31
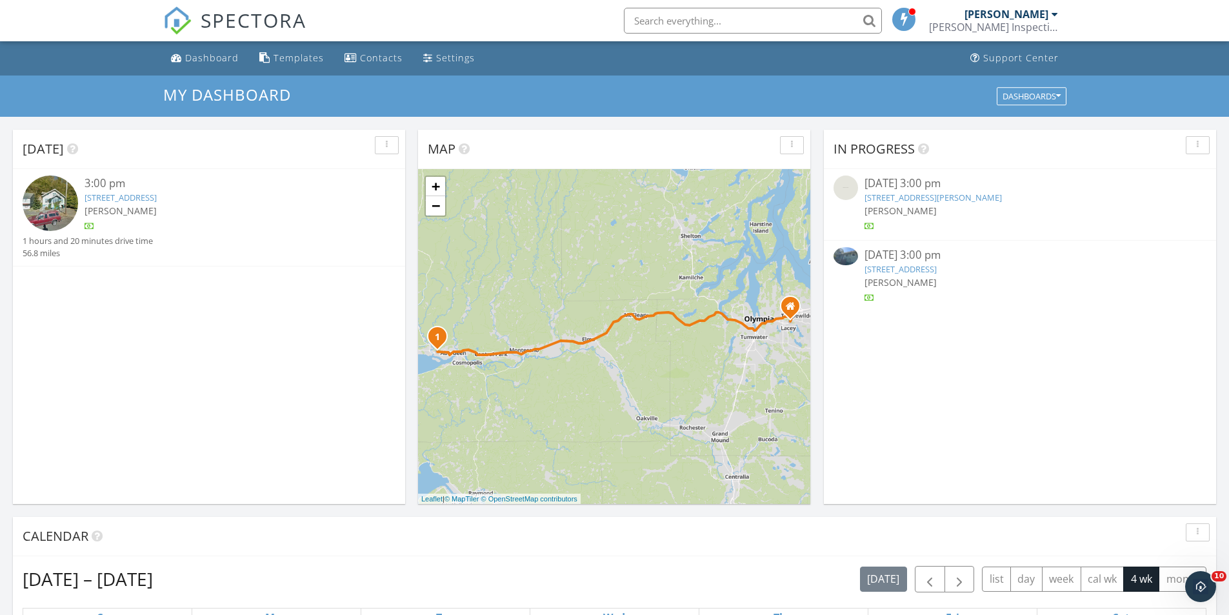
click at [948, 395] on div "In Progress 09/18/25 3:00 pm 440 W Haven Dr, Elma, WA 98541 Perry Shapiro 09/24…" at bounding box center [1020, 317] width 392 height 374
